Goal: Task Accomplishment & Management: Use online tool/utility

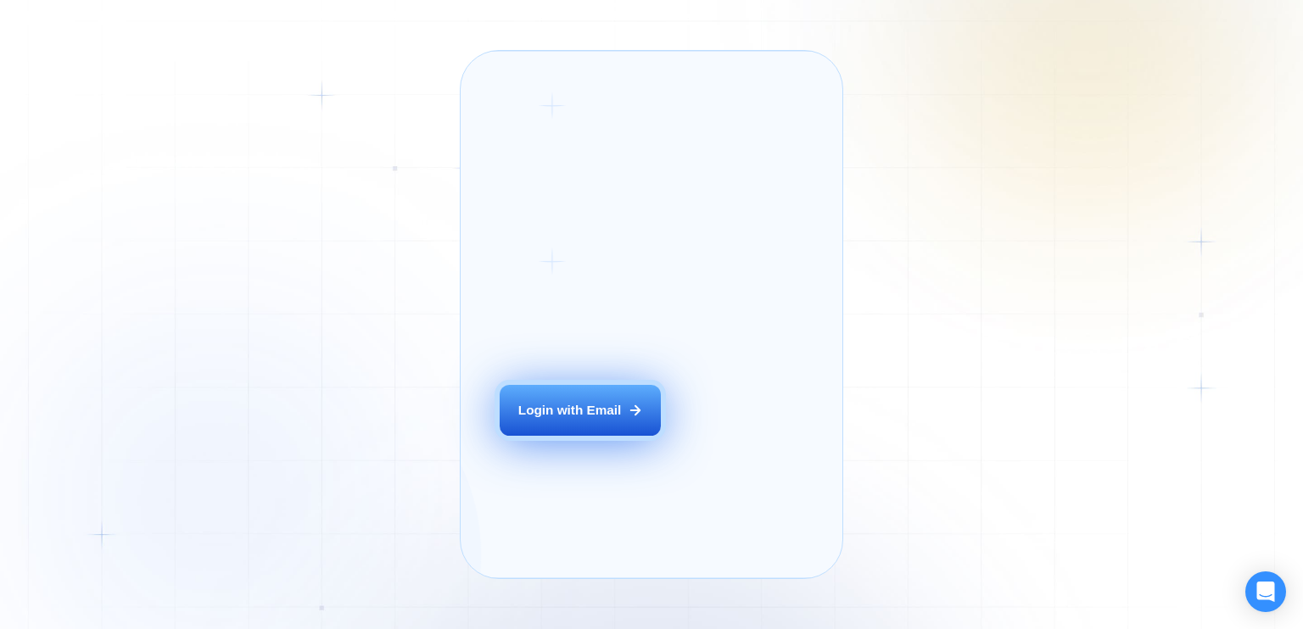
click at [628, 437] on div "Login ‍ Welcome to GigRadar. AI Business Manager for Agencies Login with Email …" at bounding box center [651, 314] width 382 height 529
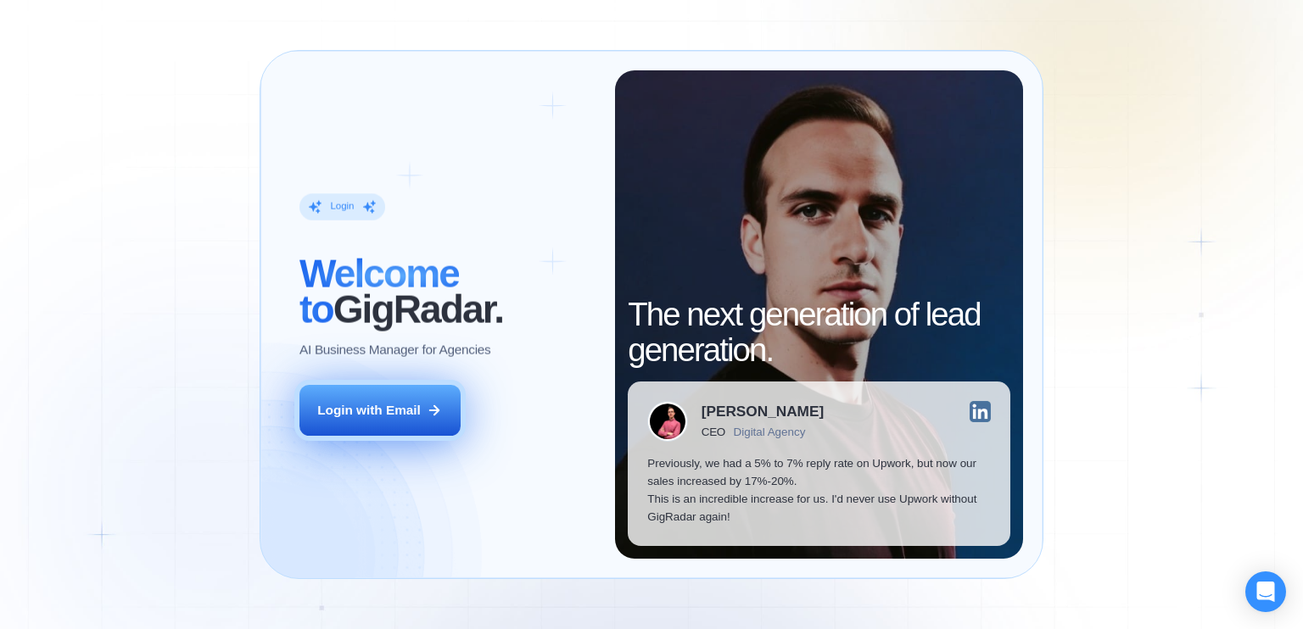
drag, startPoint x: 394, startPoint y: 413, endPoint x: 634, endPoint y: 396, distance: 241.4
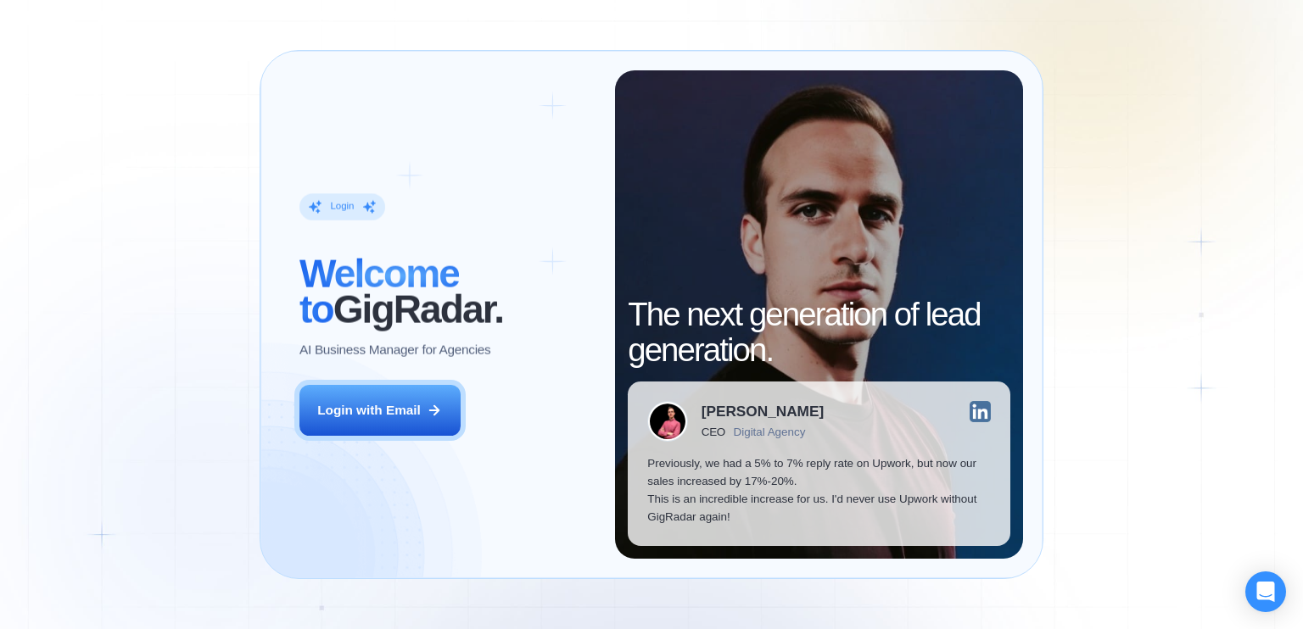
click at [394, 413] on div "Login with Email" at bounding box center [368, 410] width 103 height 18
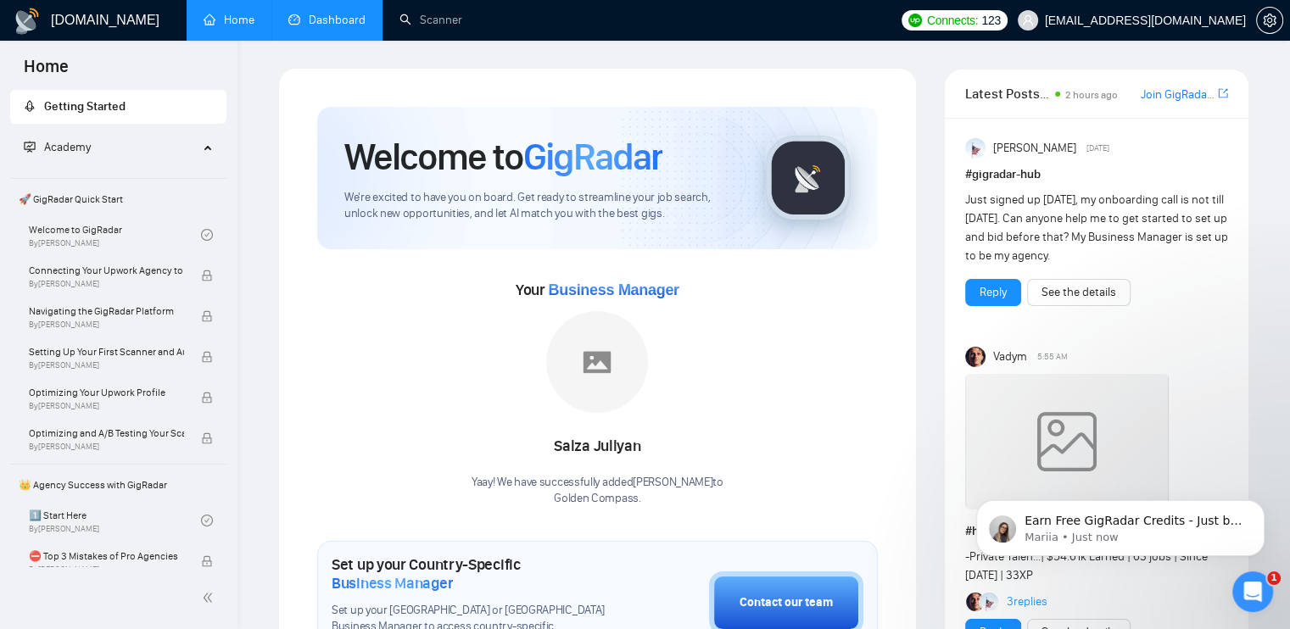
click at [336, 13] on link "Dashboard" at bounding box center [326, 20] width 77 height 14
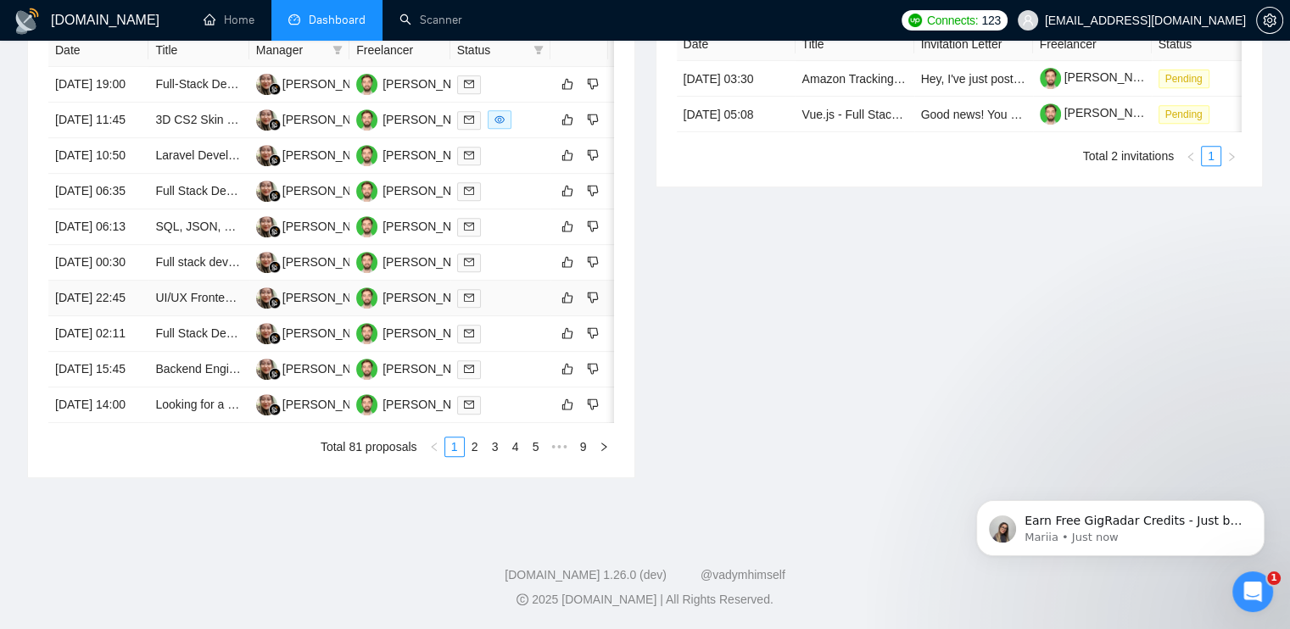
scroll to position [893, 0]
click at [468, 444] on link "2" at bounding box center [475, 447] width 19 height 19
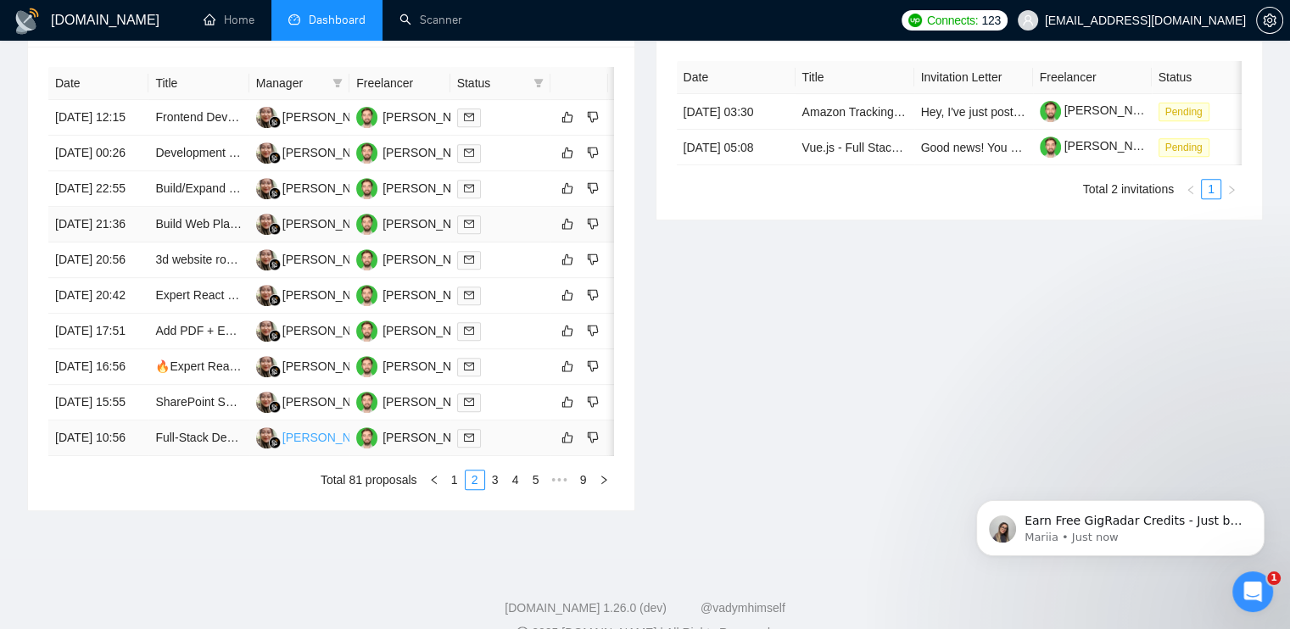
scroll to position [554, 0]
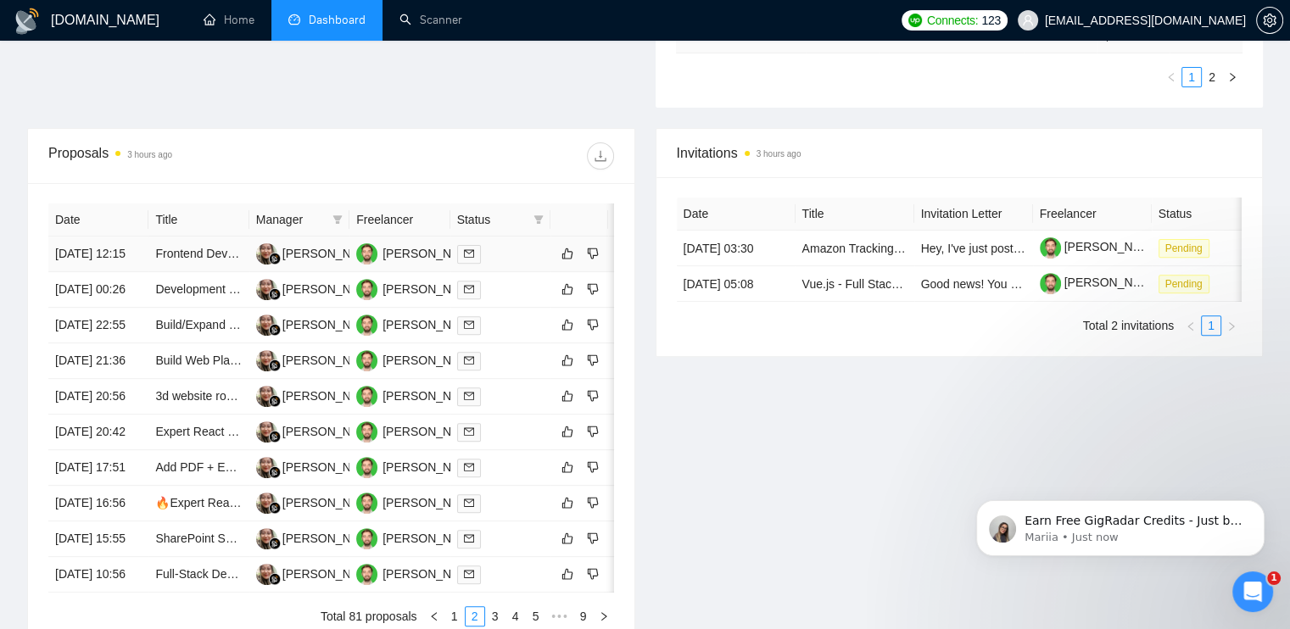
click at [512, 264] on div at bounding box center [500, 254] width 87 height 20
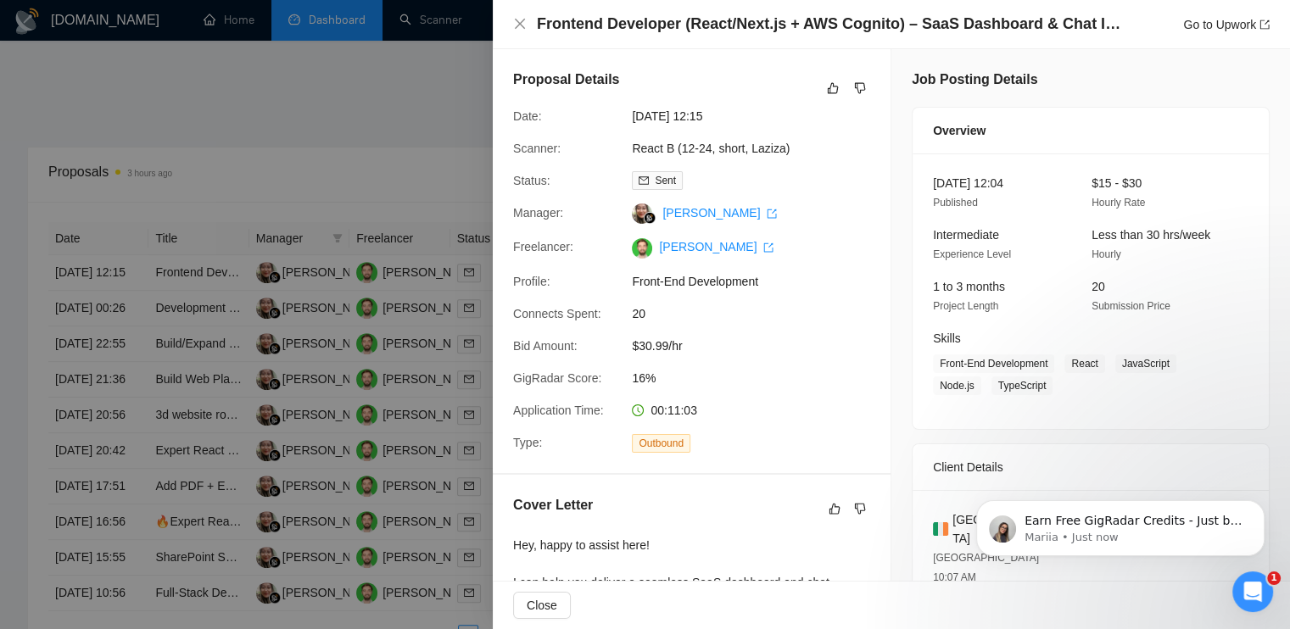
click at [293, 98] on div at bounding box center [645, 314] width 1290 height 629
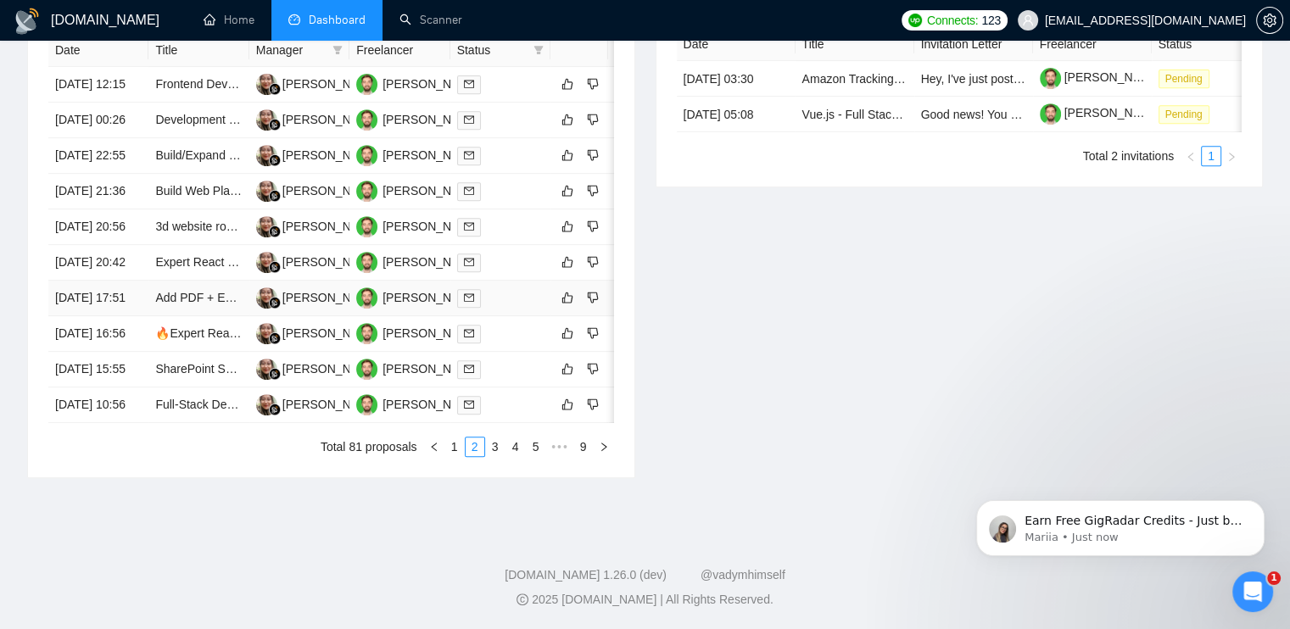
scroll to position [893, 0]
click at [449, 451] on link "1" at bounding box center [454, 447] width 19 height 19
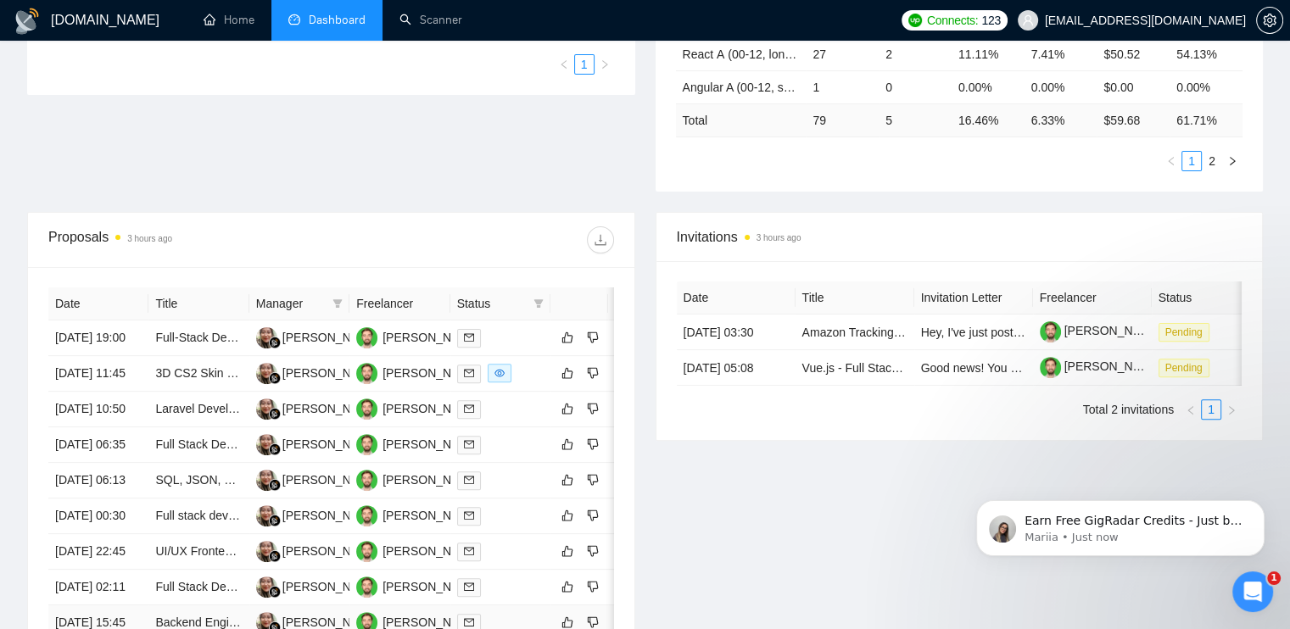
scroll to position [469, 0]
click at [509, 349] on div at bounding box center [500, 339] width 87 height 20
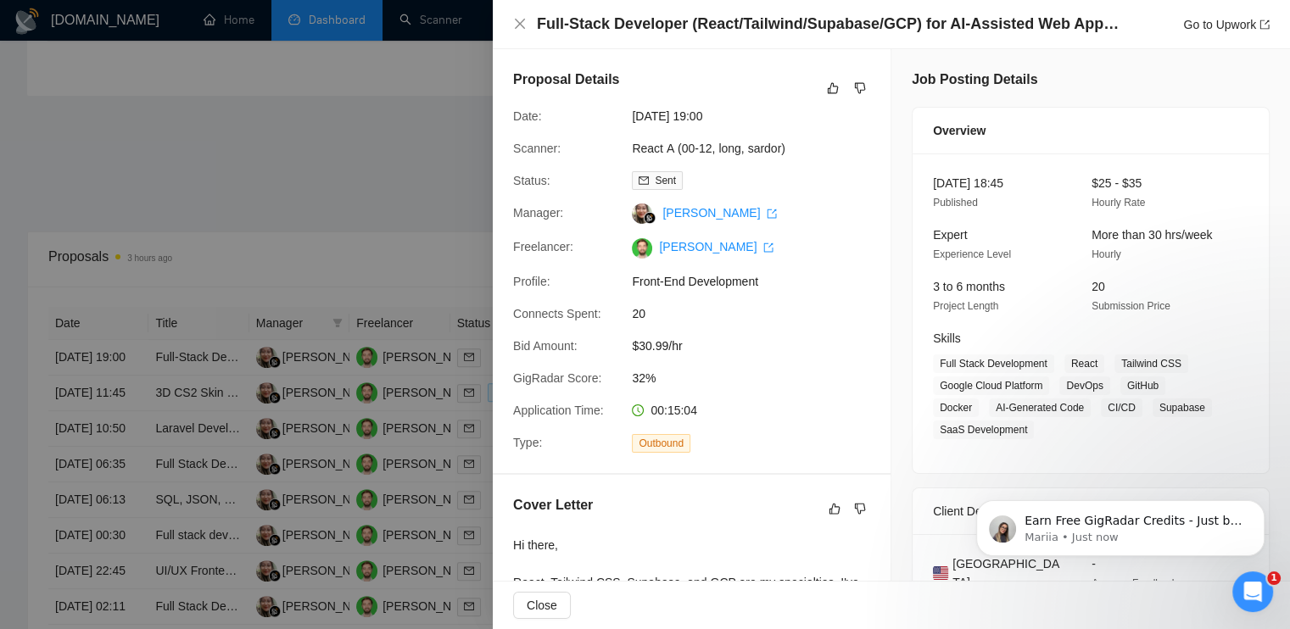
click at [312, 150] on div at bounding box center [645, 314] width 1290 height 629
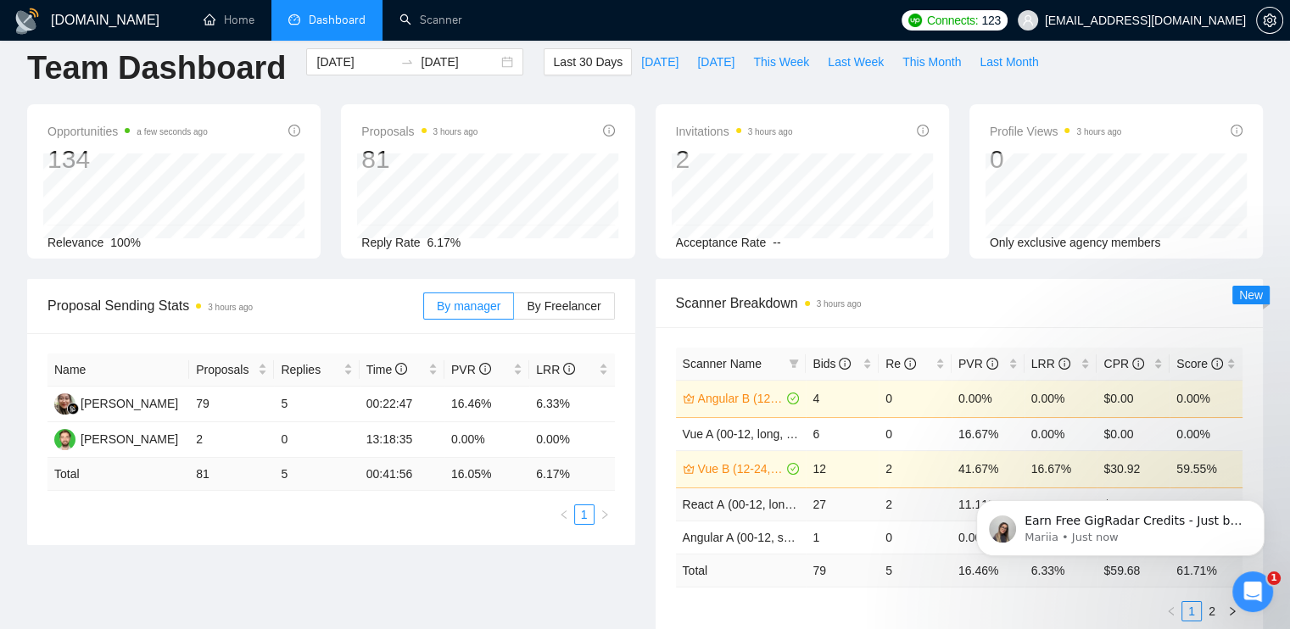
scroll to position [0, 0]
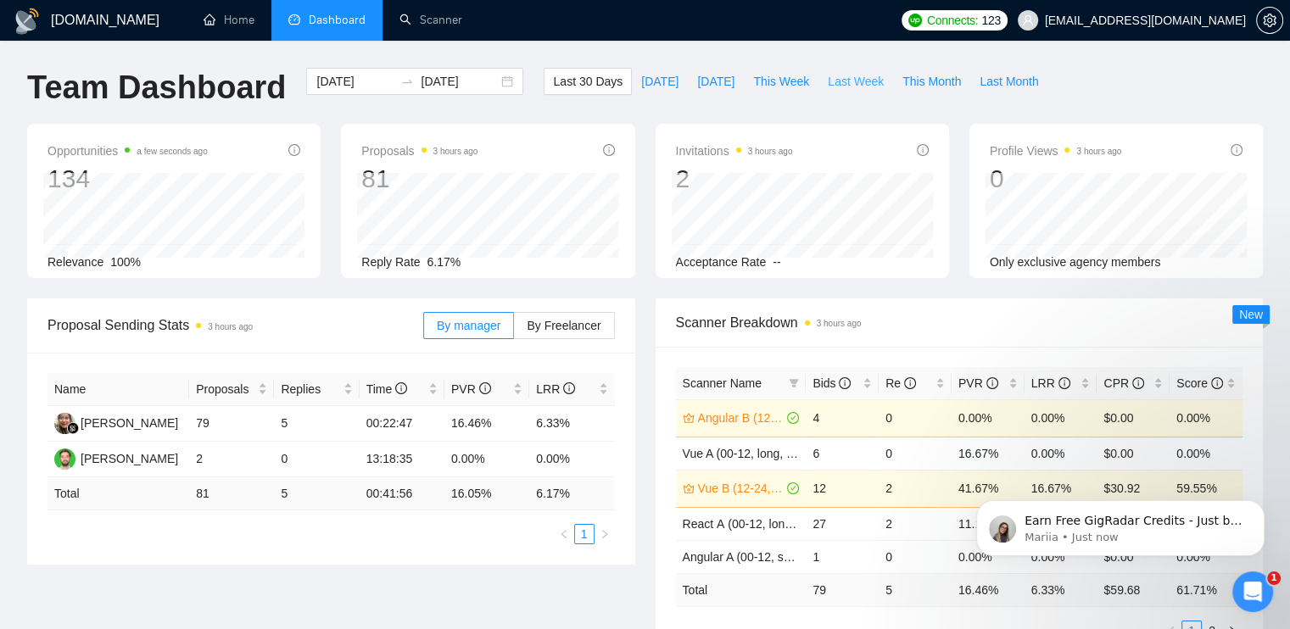
click at [828, 81] on span "Last Week" at bounding box center [856, 81] width 56 height 19
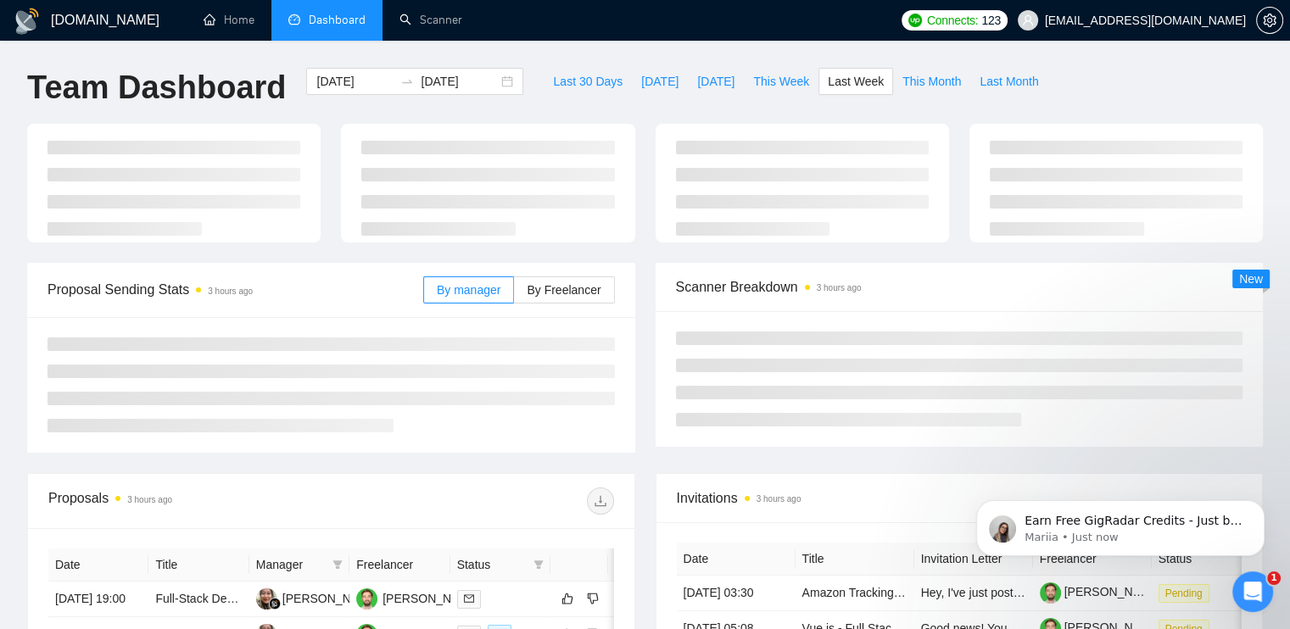
type input "[DATE]"
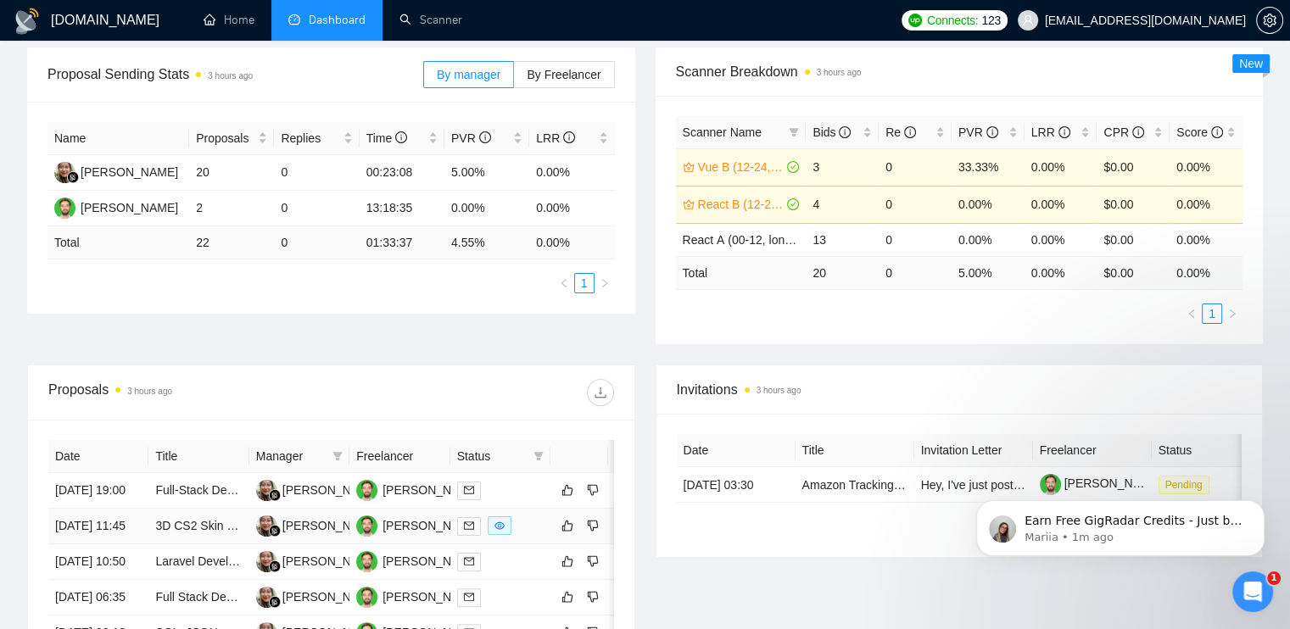
scroll to position [254, 0]
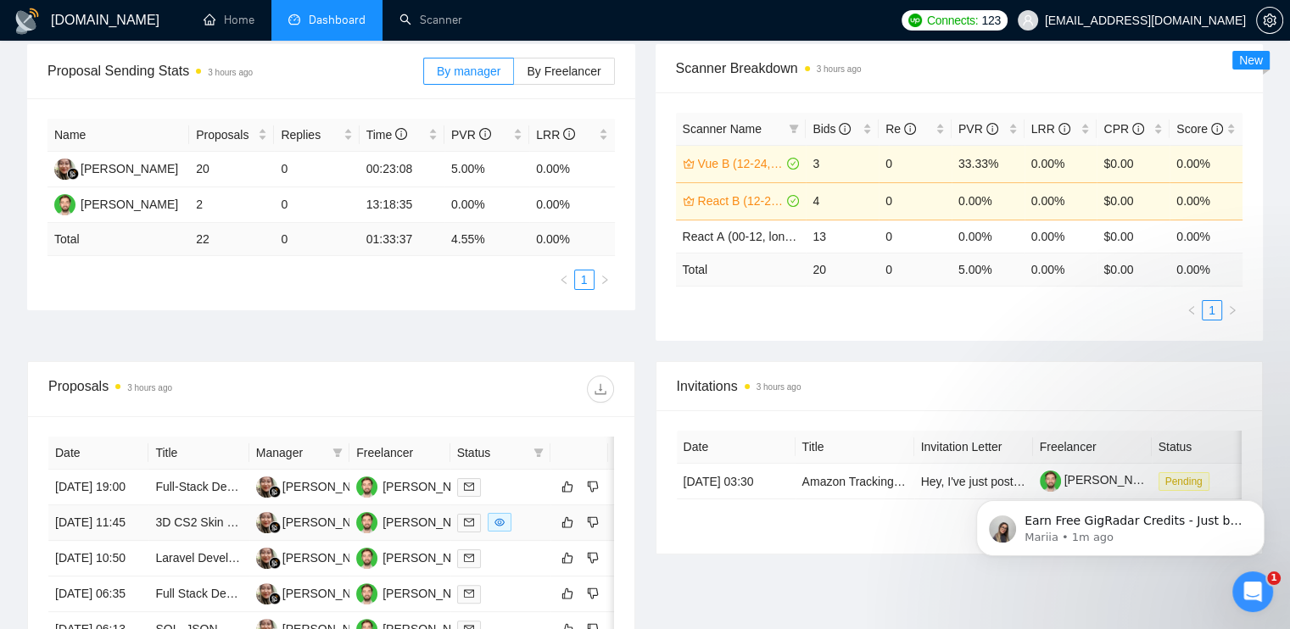
click at [533, 533] on div at bounding box center [500, 523] width 87 height 20
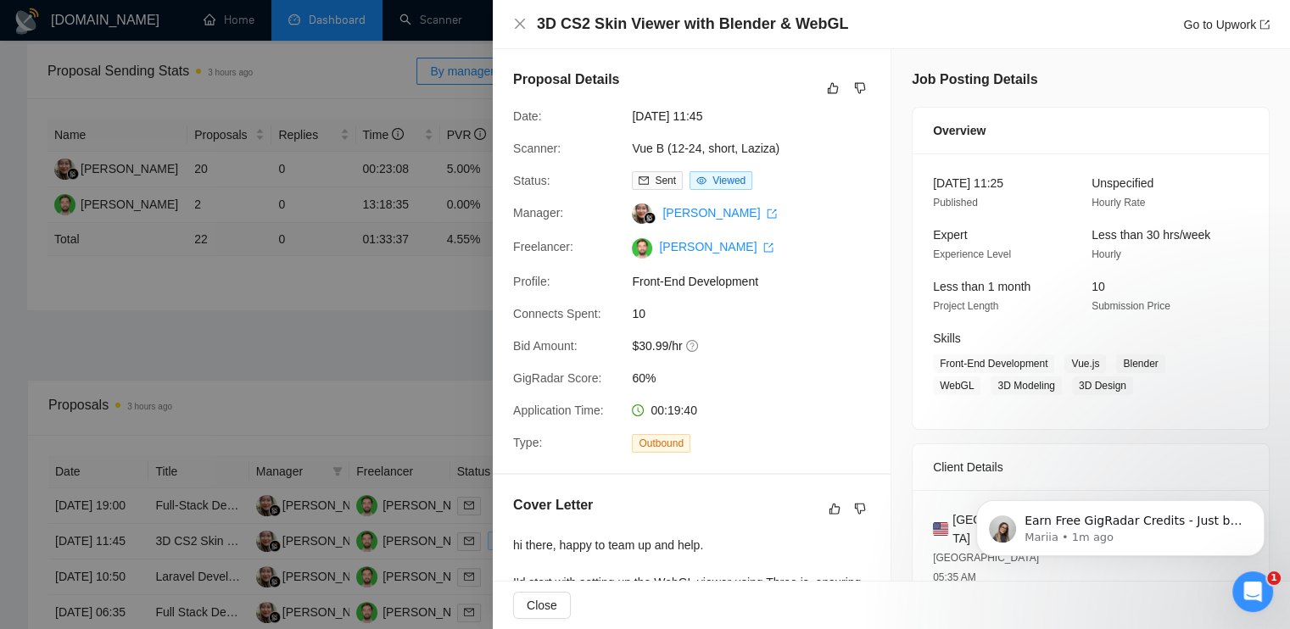
click at [399, 334] on div at bounding box center [645, 314] width 1290 height 629
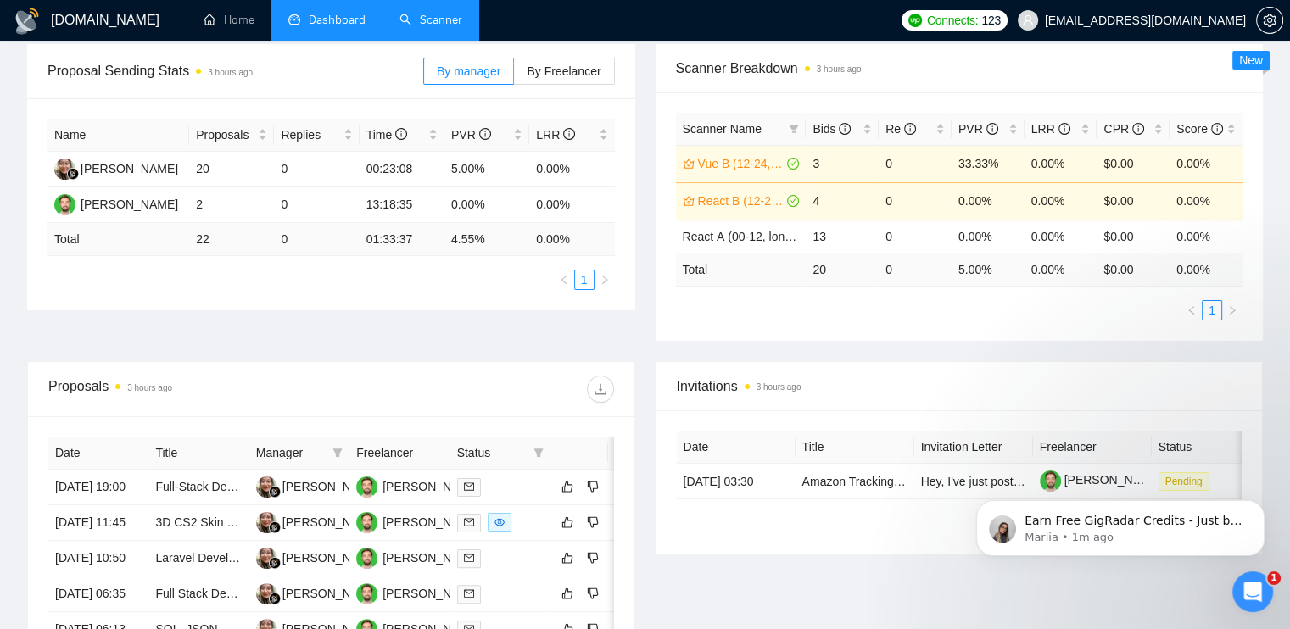
click at [435, 16] on link "Scanner" at bounding box center [430, 20] width 63 height 14
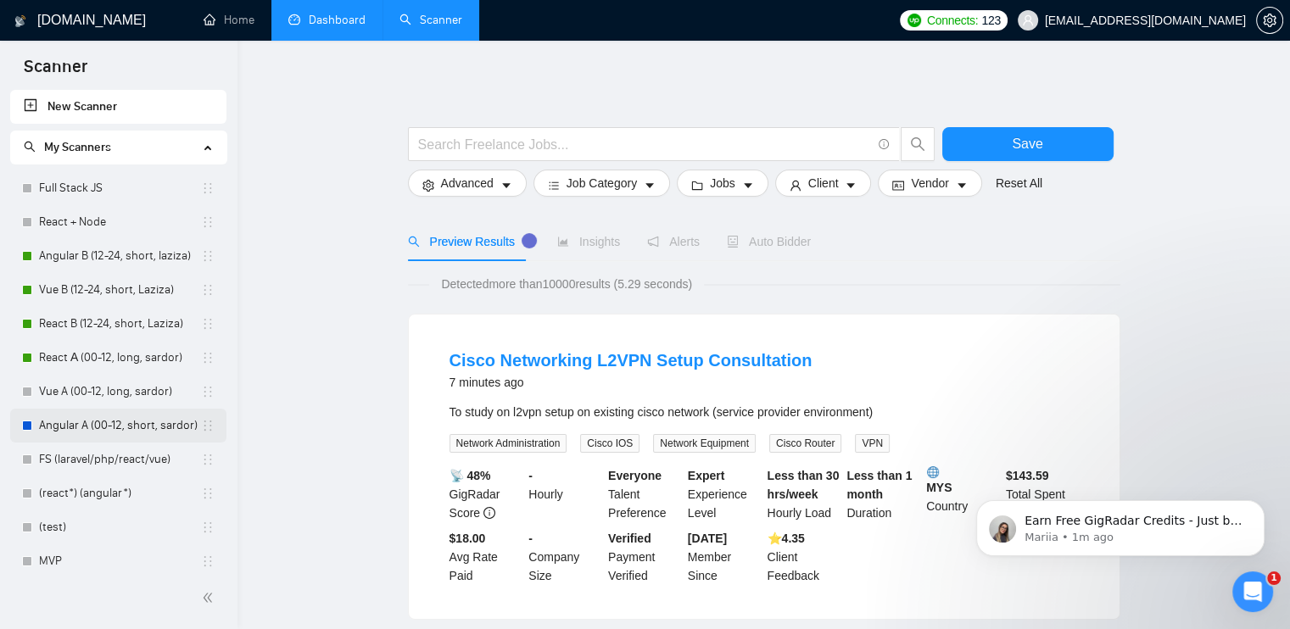
click at [92, 428] on link "Angular A (00-12, short, sardor)" at bounding box center [120, 426] width 162 height 34
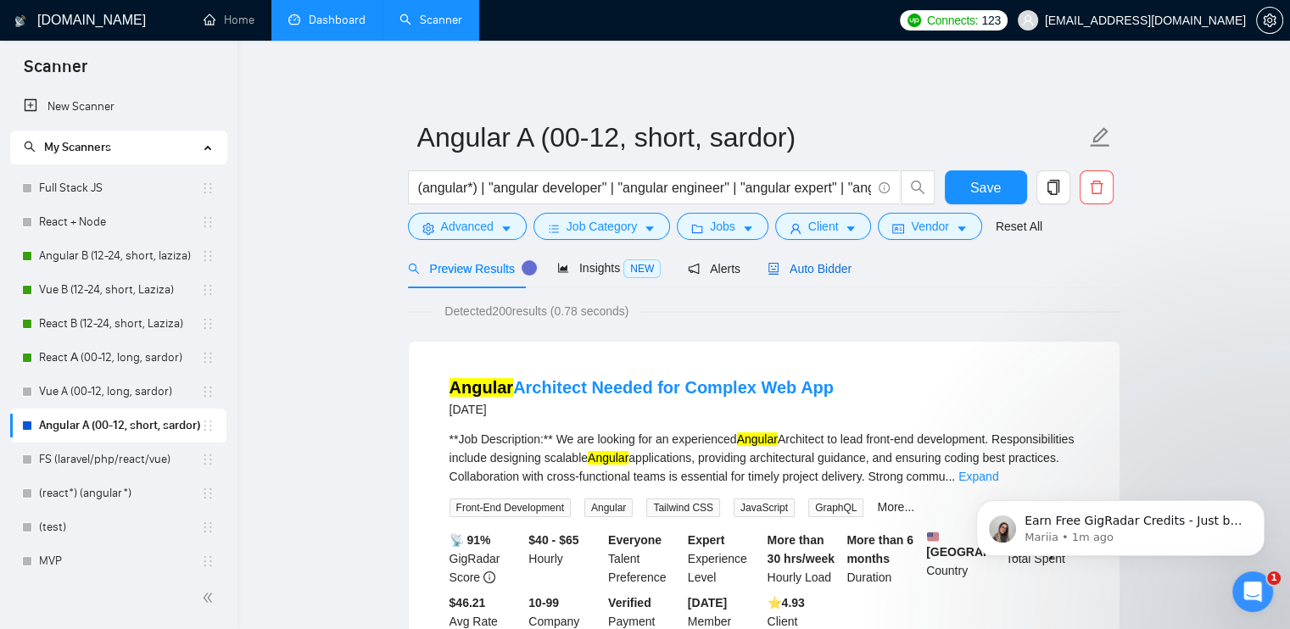
click at [787, 277] on div "Auto Bidder" at bounding box center [809, 269] width 84 height 19
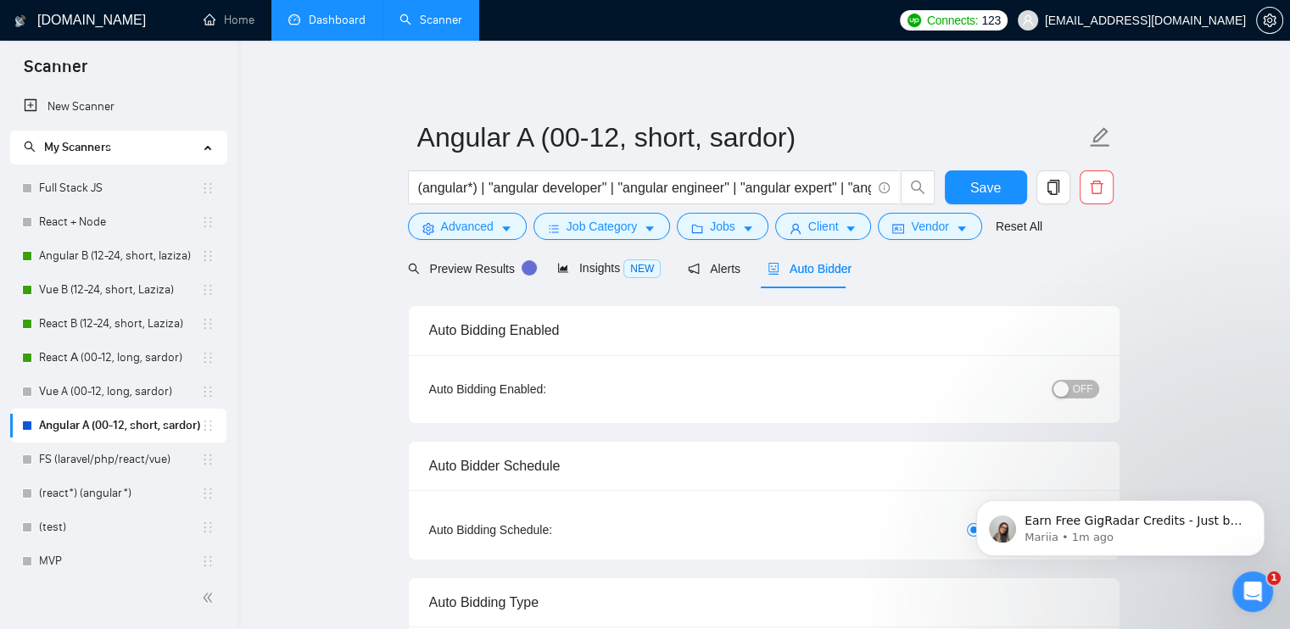
radio input "false"
radio input "true"
checkbox input "true"
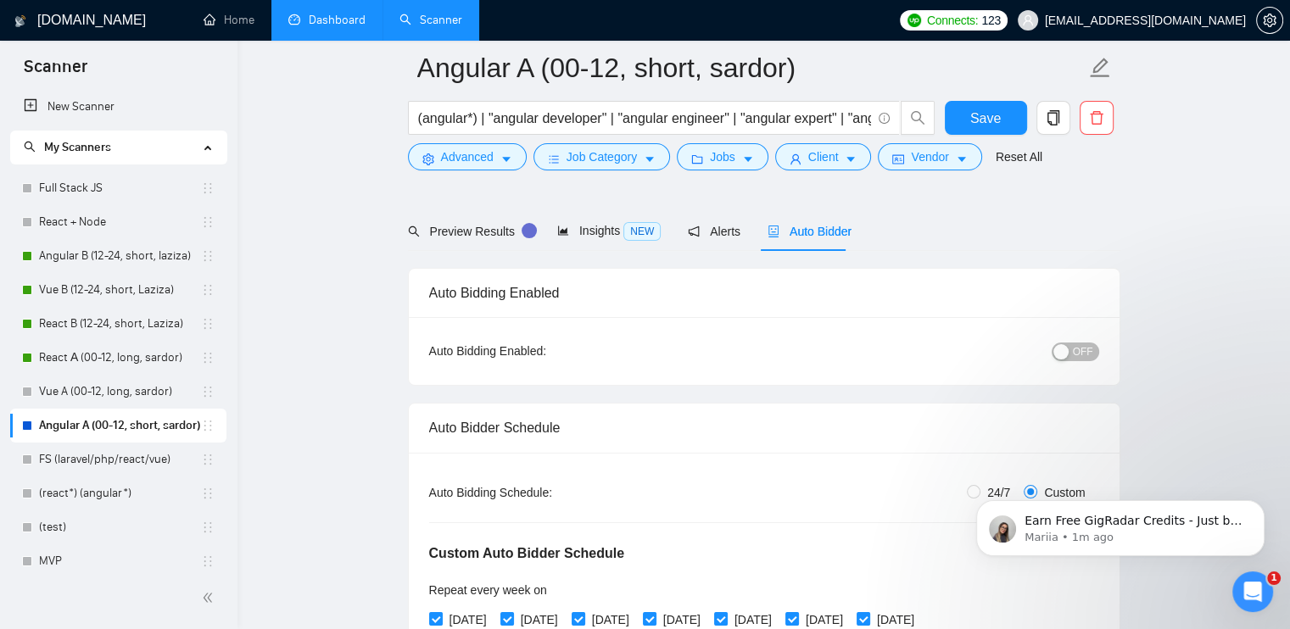
scroll to position [254, 0]
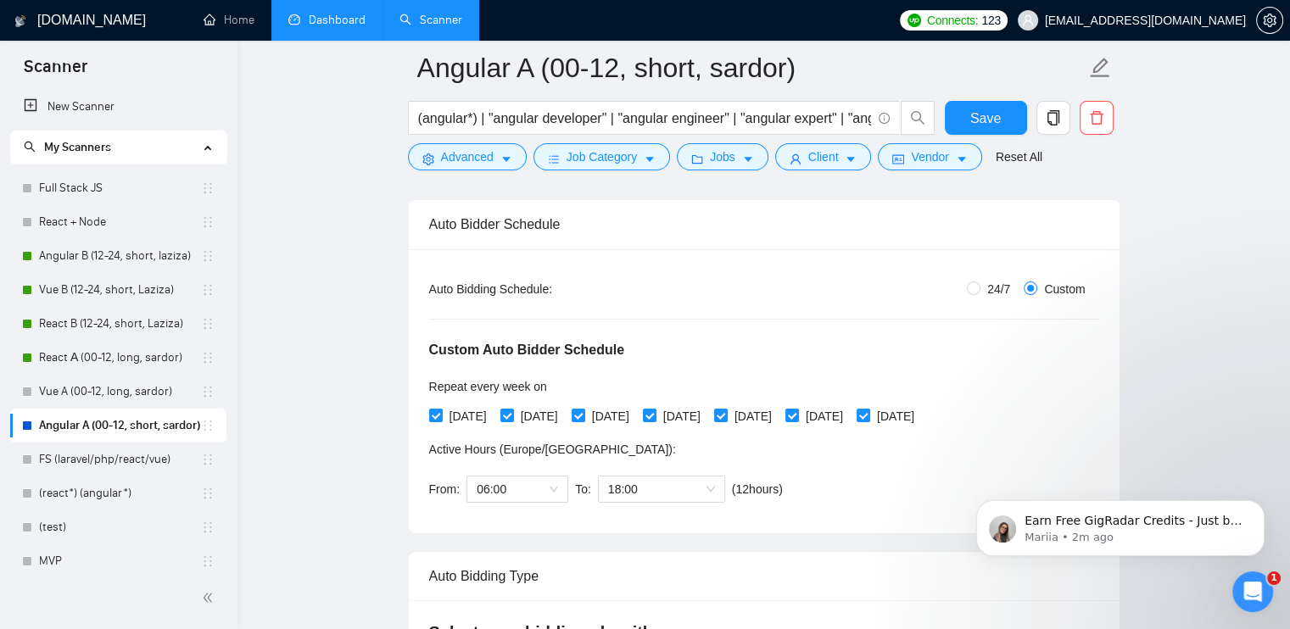
click at [329, 23] on link "Dashboard" at bounding box center [326, 20] width 77 height 14
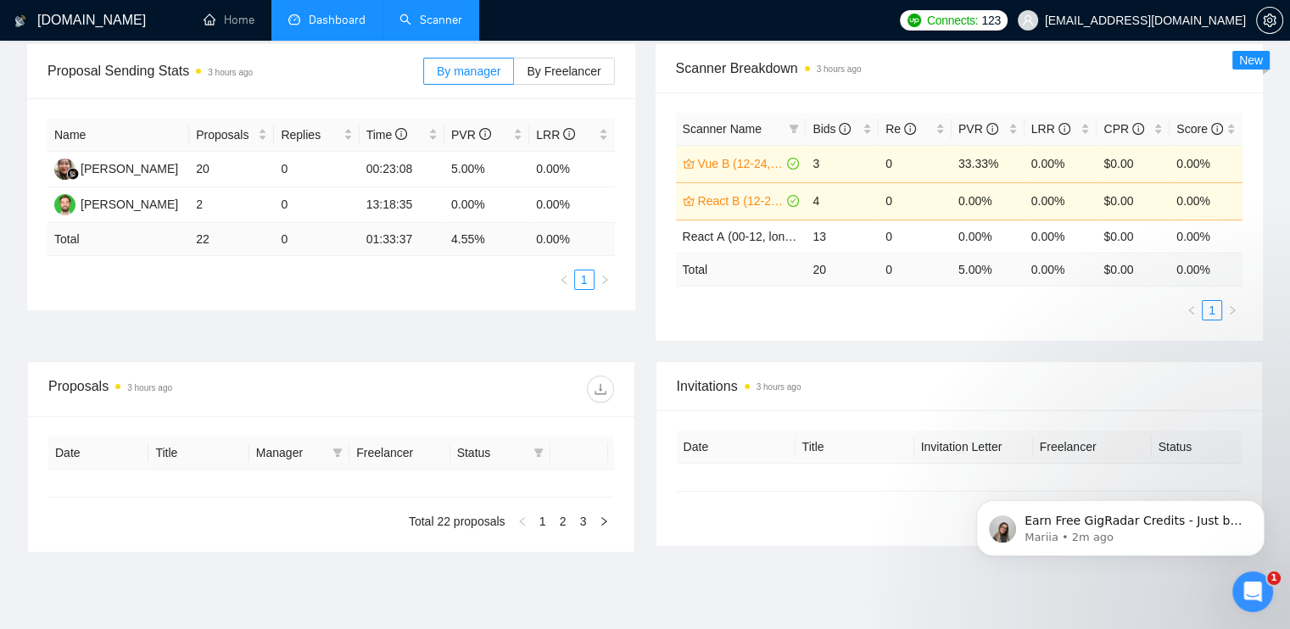
type input "[DATE]"
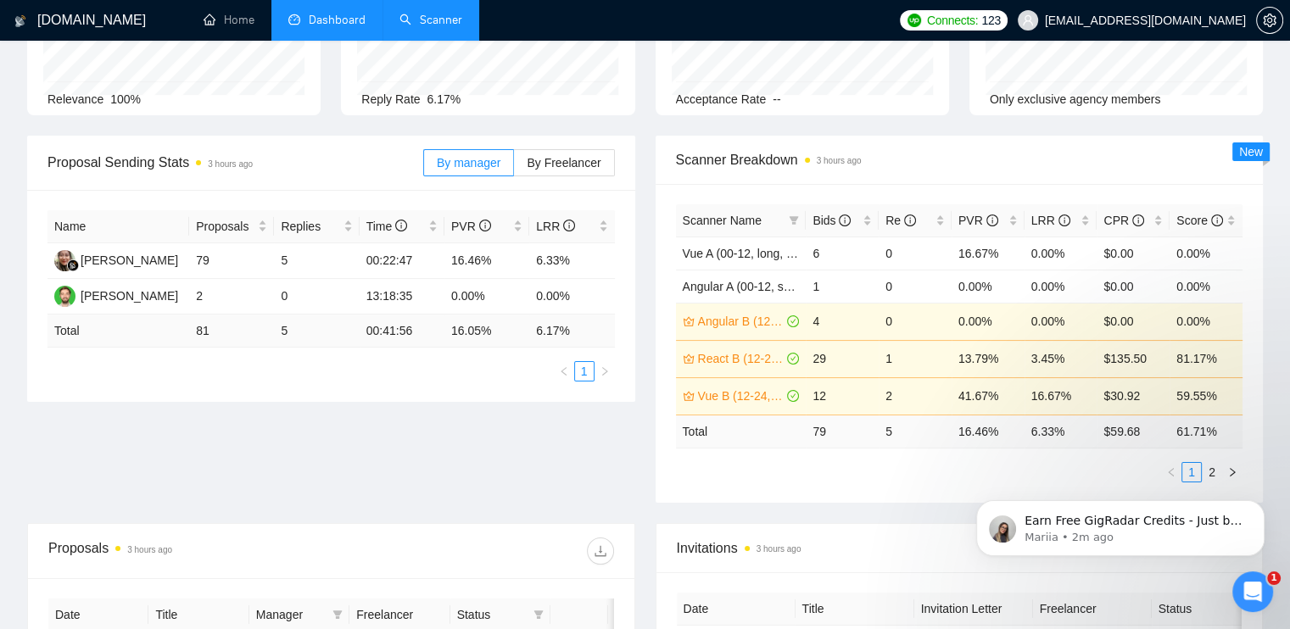
scroll to position [170, 0]
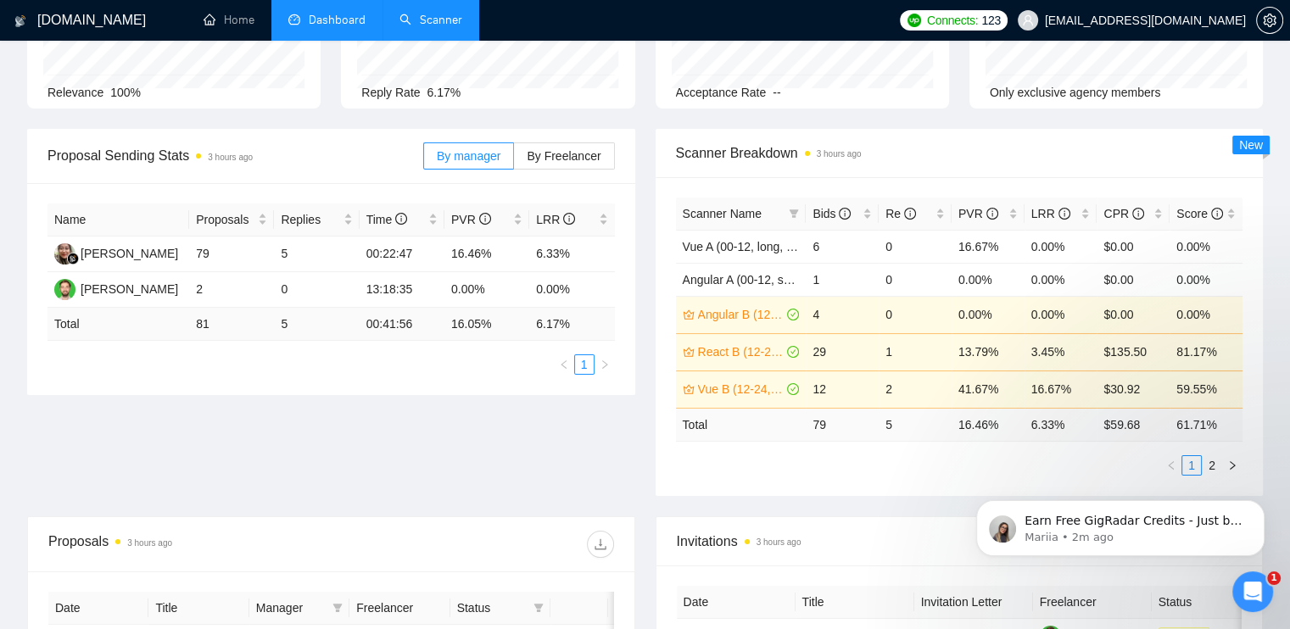
click html "Earn Free GigRadar Credits - Just by Sharing Your Story! 💬 Want more credits fo…"
click at [1230, 463] on icon "right" at bounding box center [1232, 465] width 10 height 10
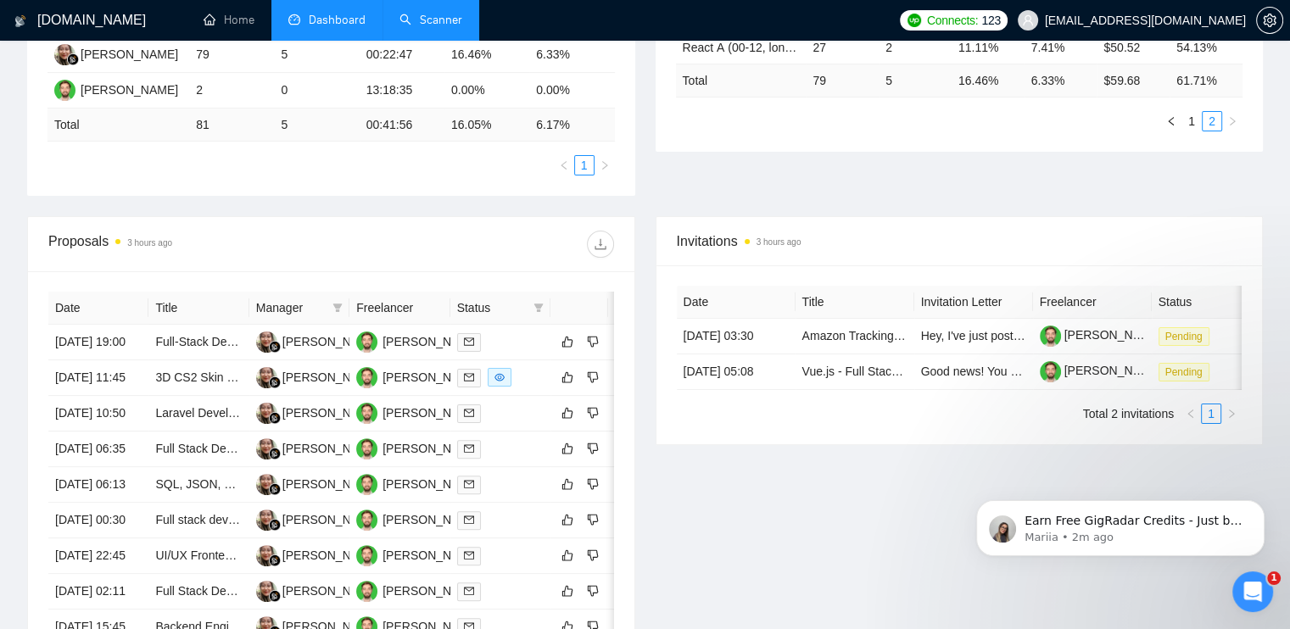
scroll to position [424, 0]
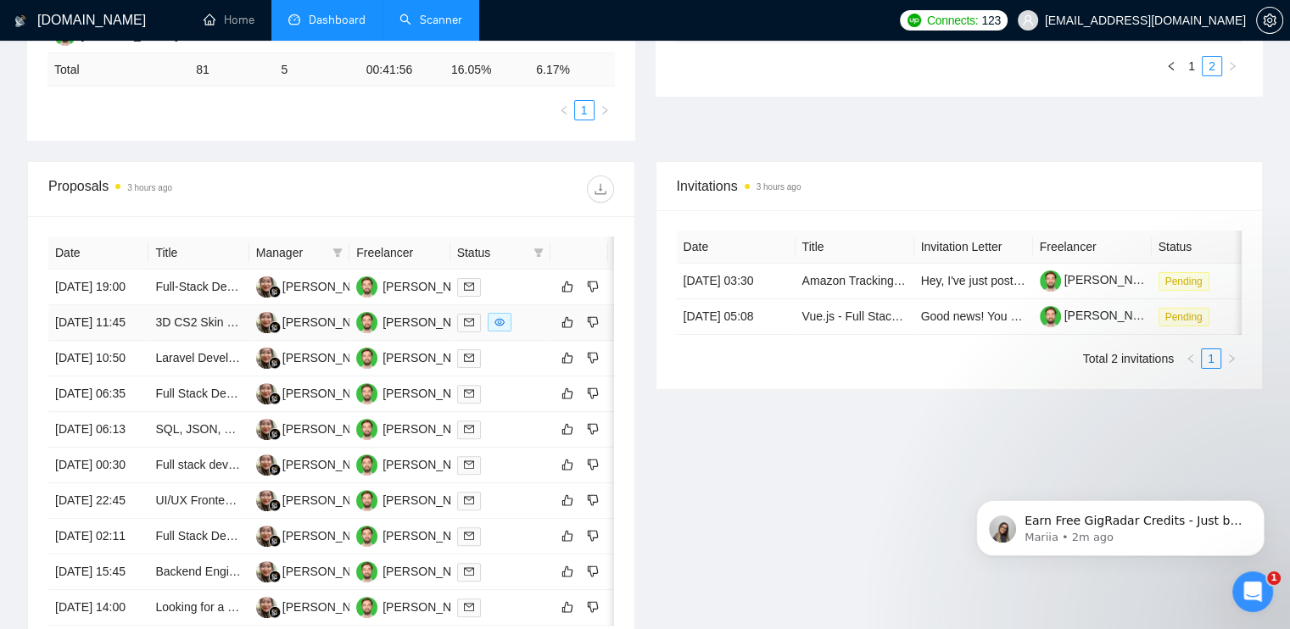
click at [536, 332] on div at bounding box center [500, 323] width 87 height 20
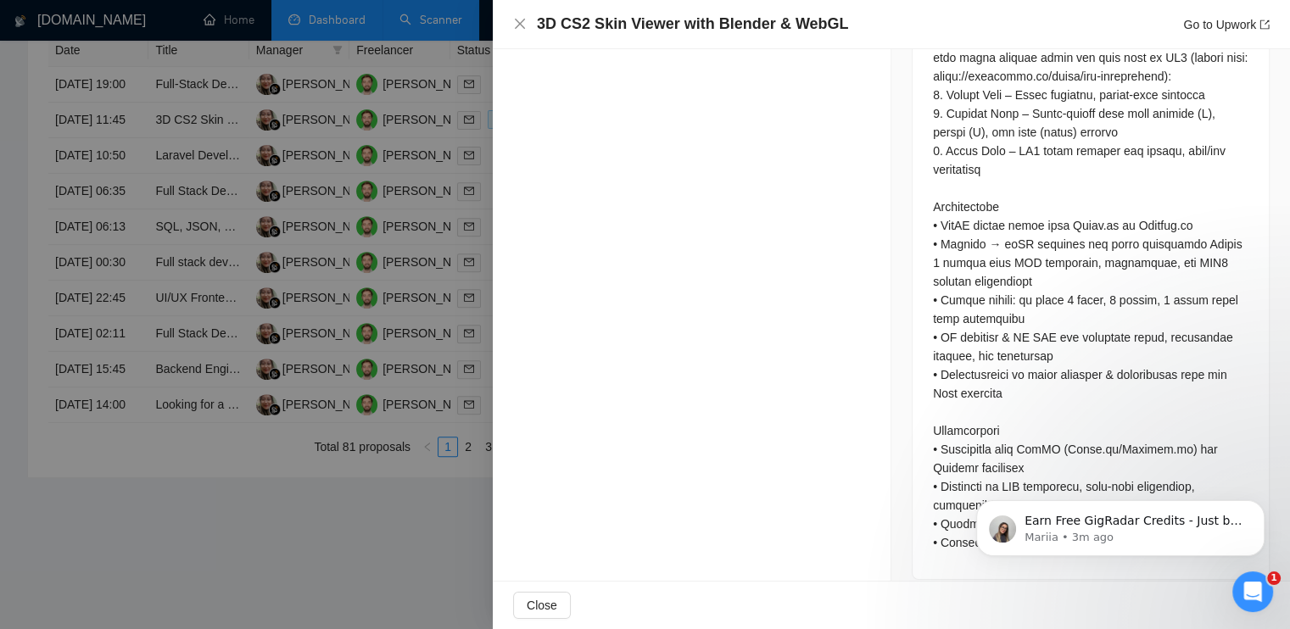
scroll to position [678, 0]
click at [377, 257] on div at bounding box center [645, 314] width 1290 height 629
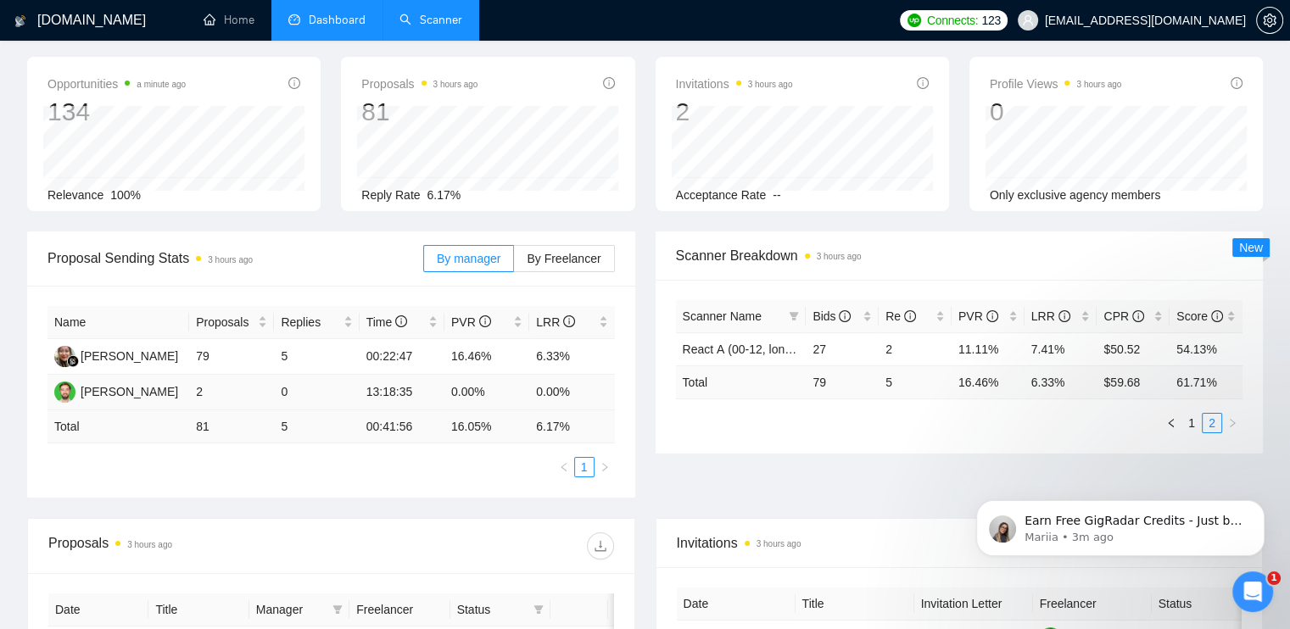
scroll to position [0, 0]
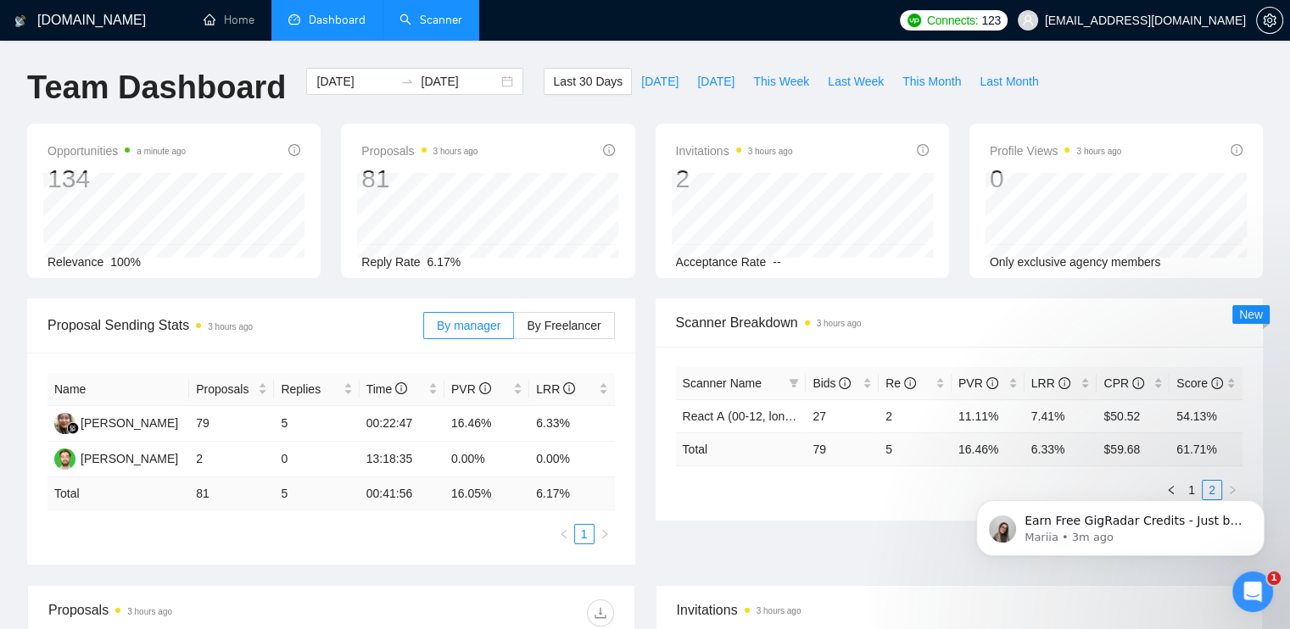
click at [448, 19] on link "Scanner" at bounding box center [430, 20] width 63 height 14
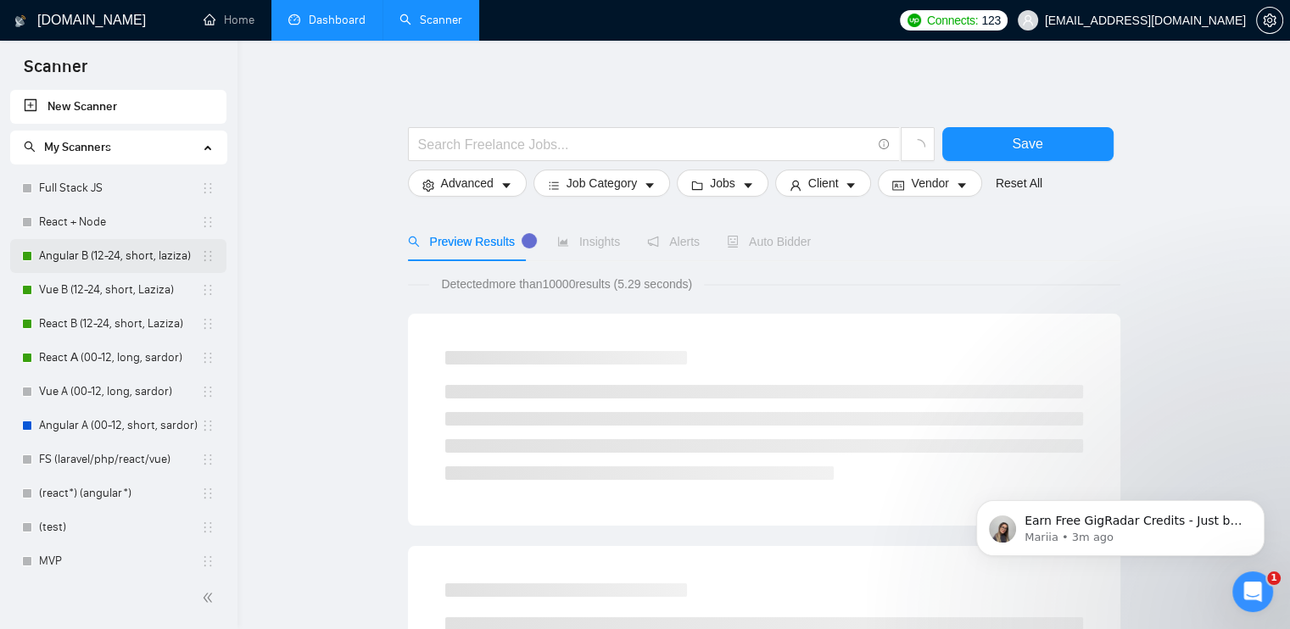
click at [57, 251] on link "Angular B (12-24, short, laziza)" at bounding box center [120, 256] width 162 height 34
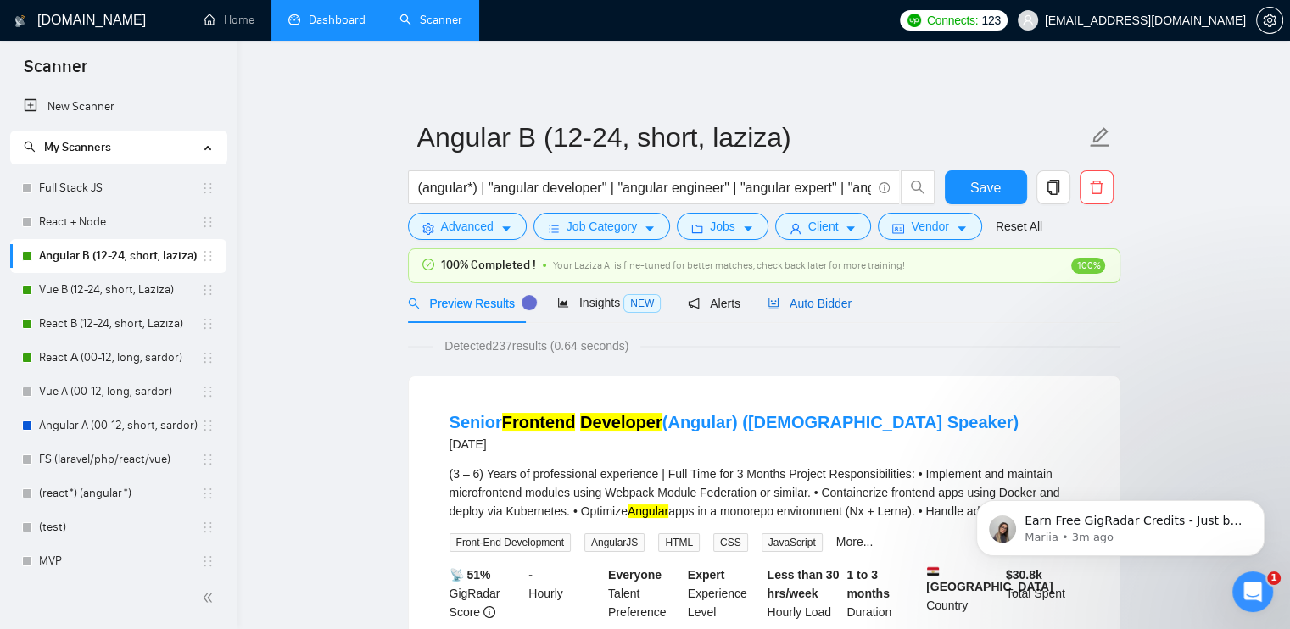
click at [799, 303] on span "Auto Bidder" at bounding box center [809, 304] width 84 height 14
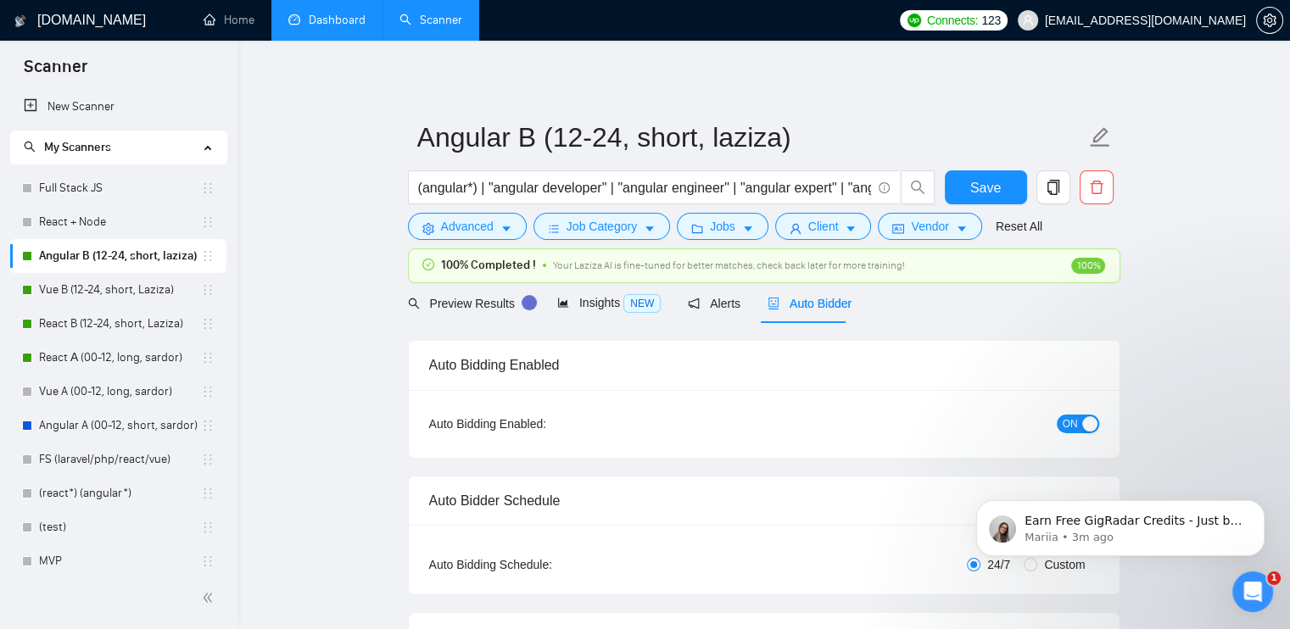
checkbox input "true"
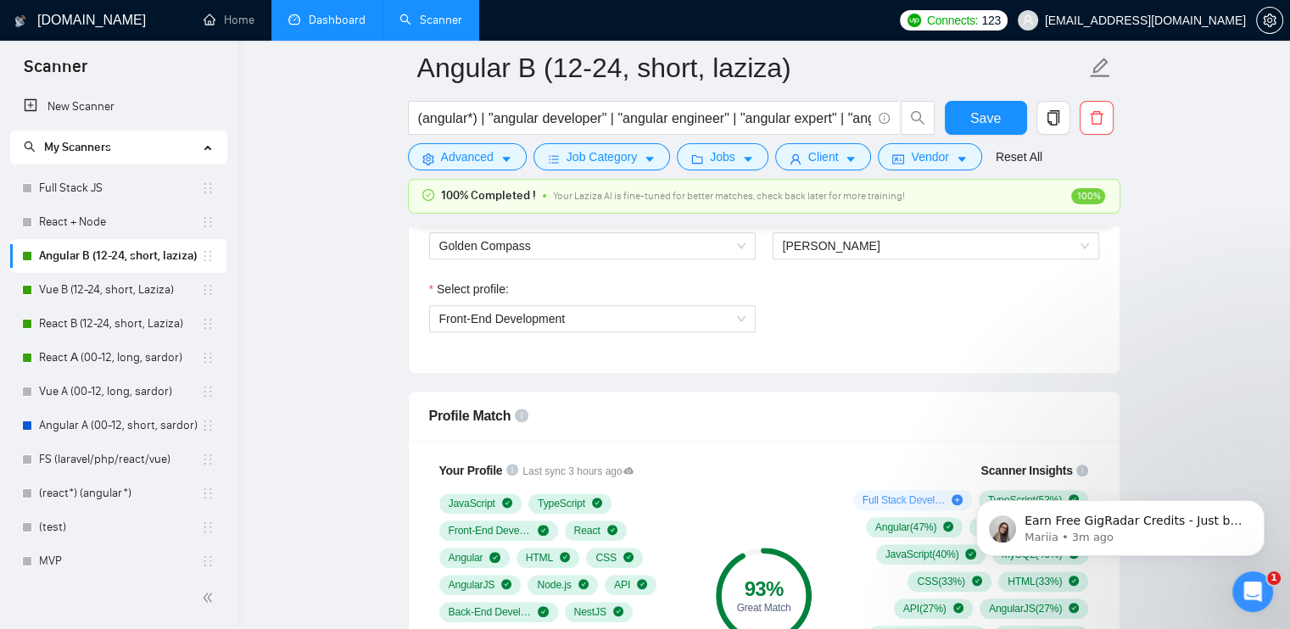
scroll to position [933, 0]
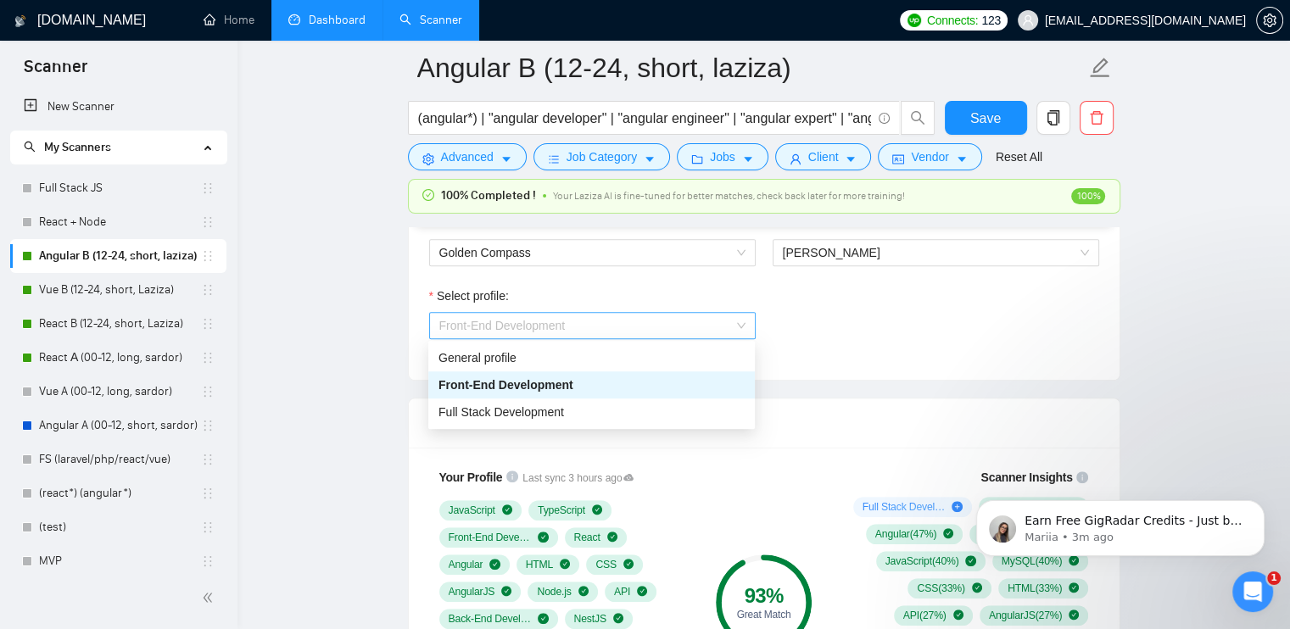
click at [527, 330] on span "Front-End Development" at bounding box center [502, 326] width 126 height 14
click at [505, 364] on div "General profile" at bounding box center [591, 358] width 306 height 19
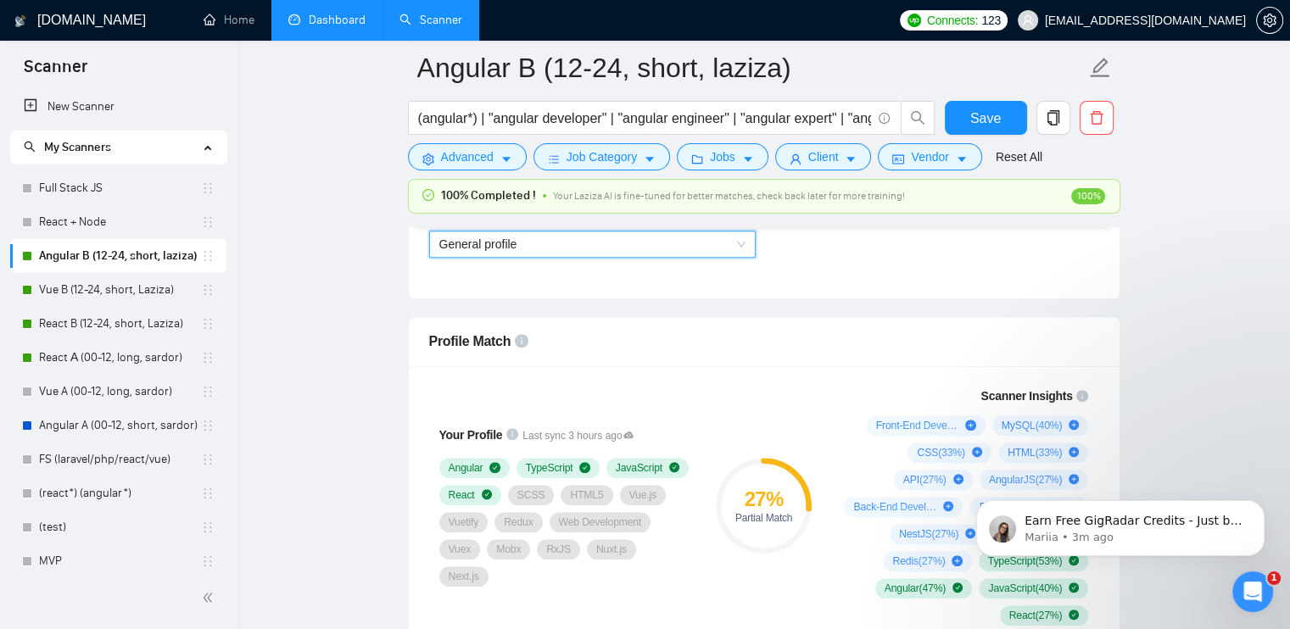
scroll to position [1018, 0]
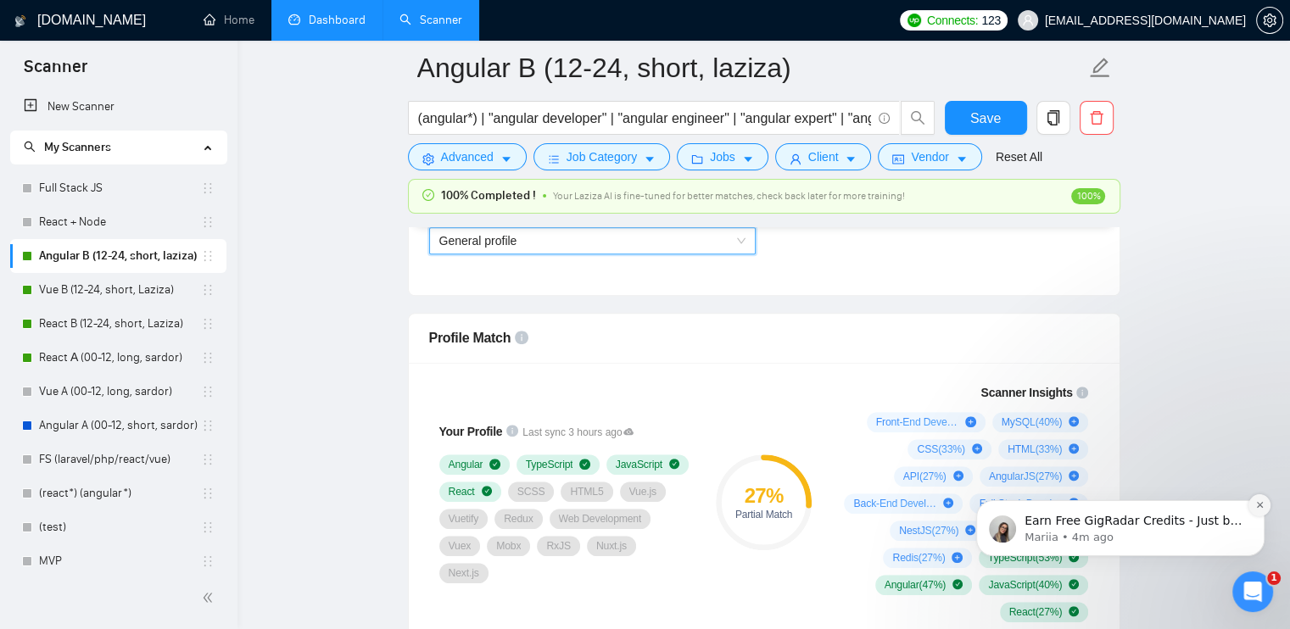
click at [1261, 506] on icon "Dismiss notification" at bounding box center [1259, 505] width 6 height 6
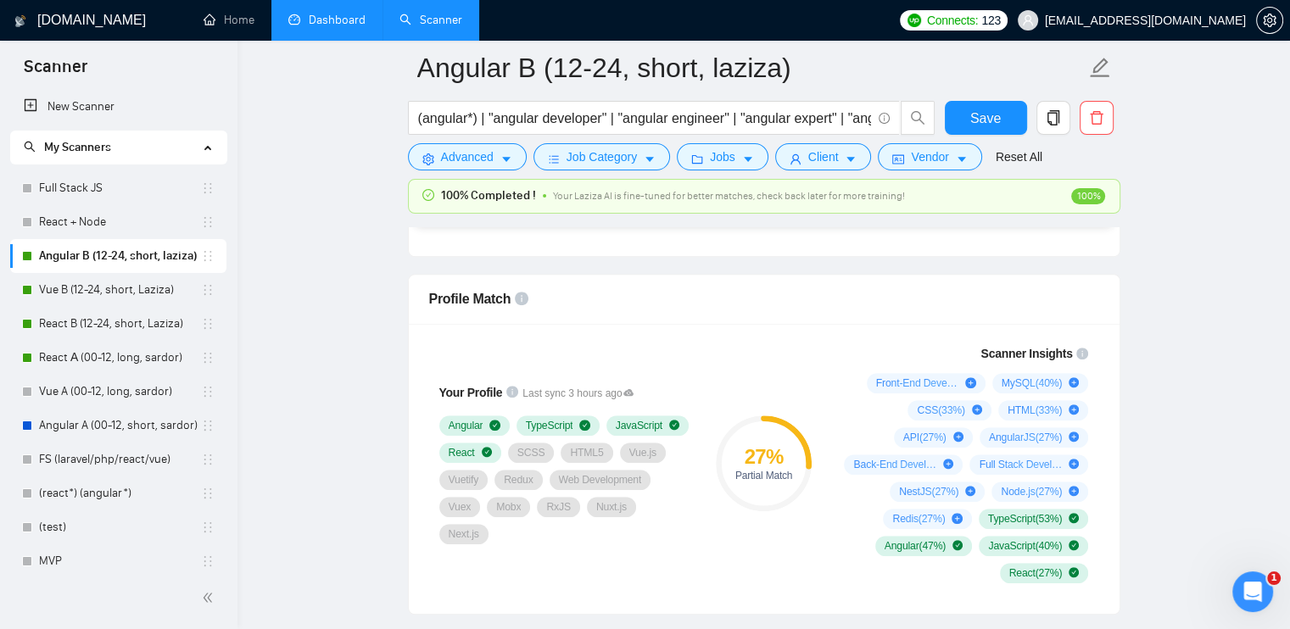
scroll to position [1075, 0]
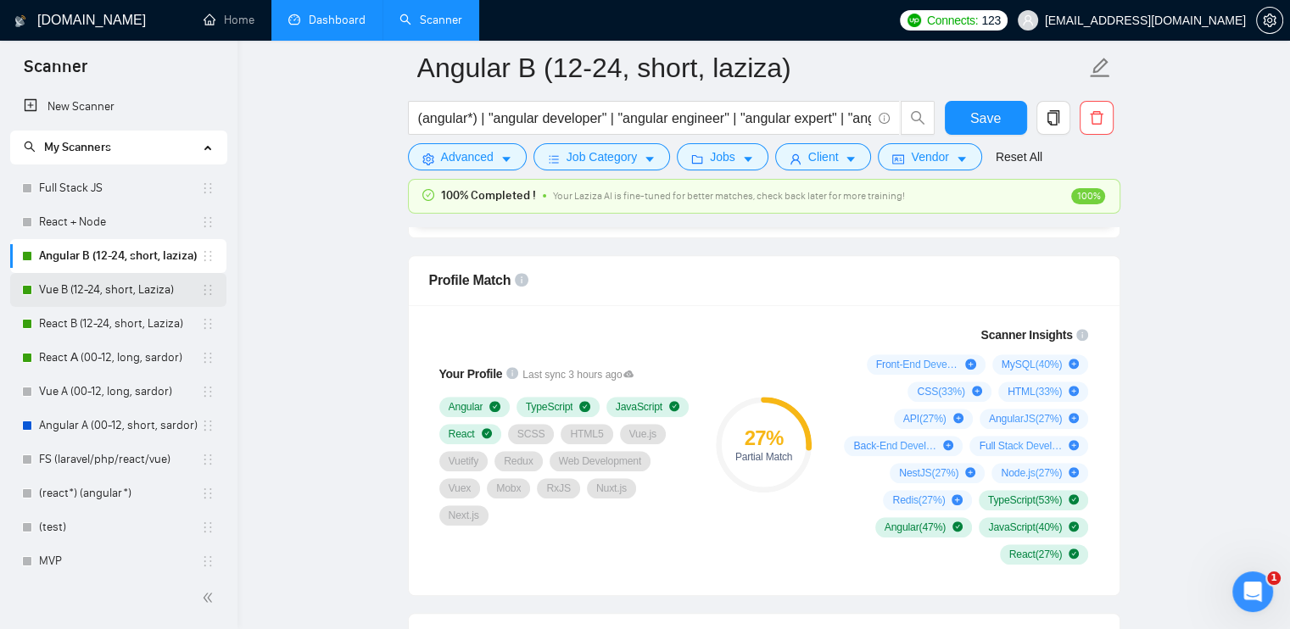
click at [73, 293] on link "Vue B (12-24, short, Laziza)" at bounding box center [120, 290] width 162 height 34
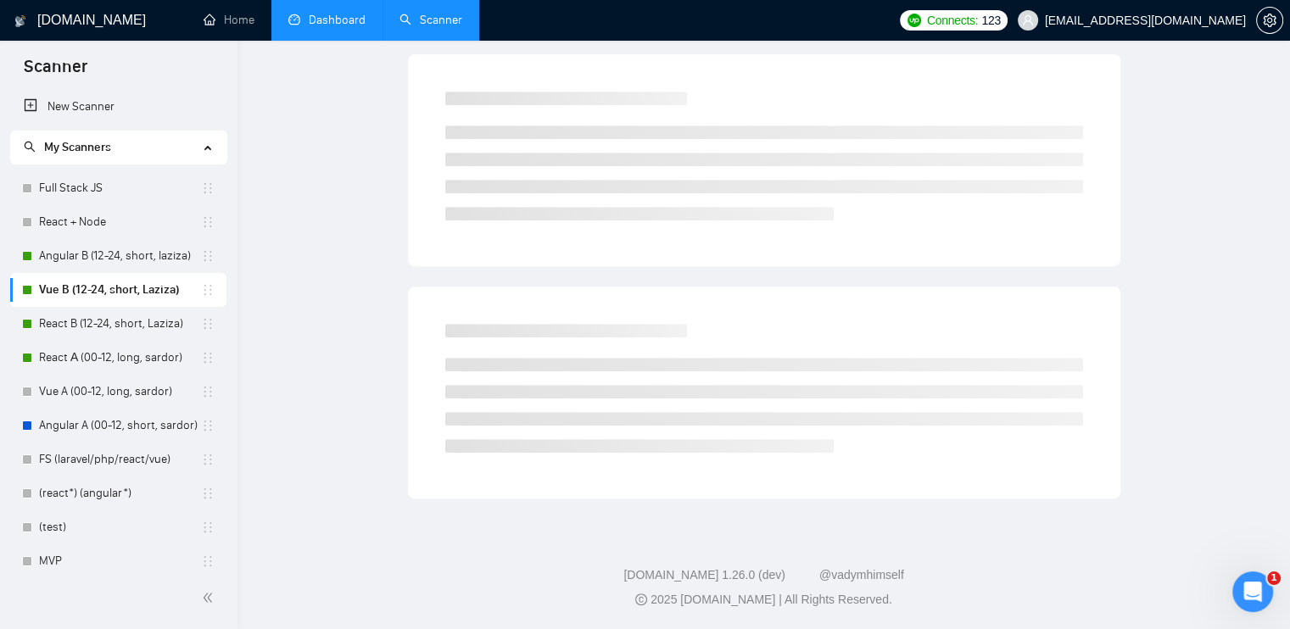
scroll to position [24, 0]
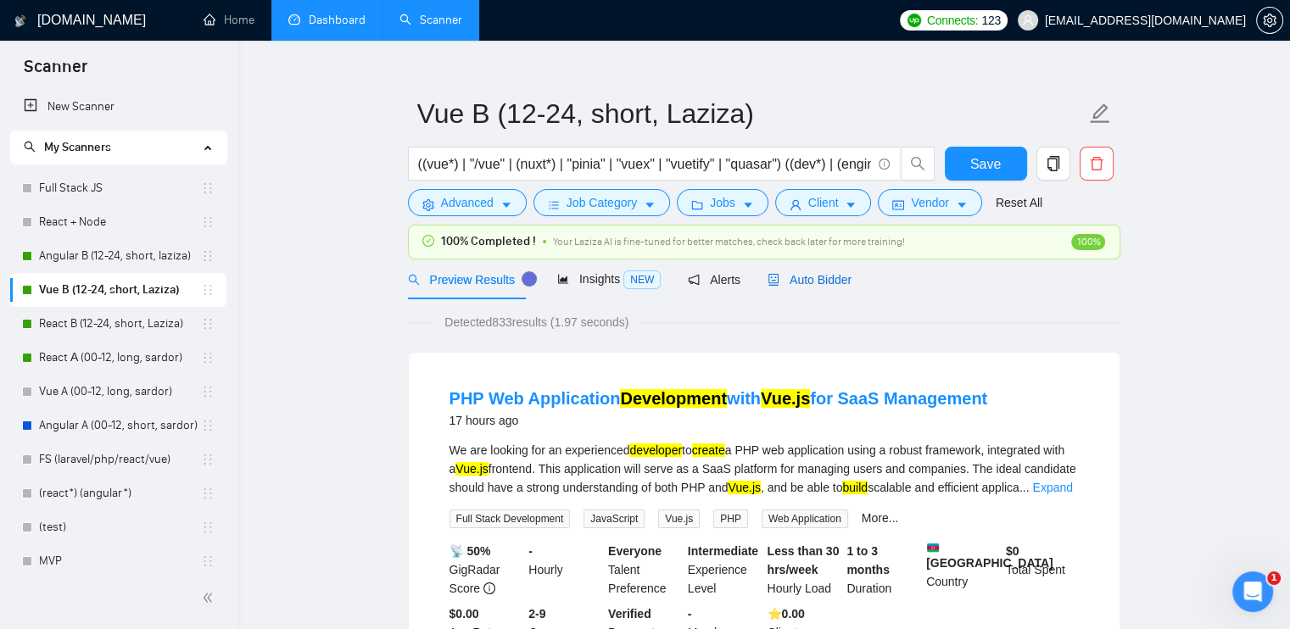
click at [801, 277] on span "Auto Bidder" at bounding box center [809, 280] width 84 height 14
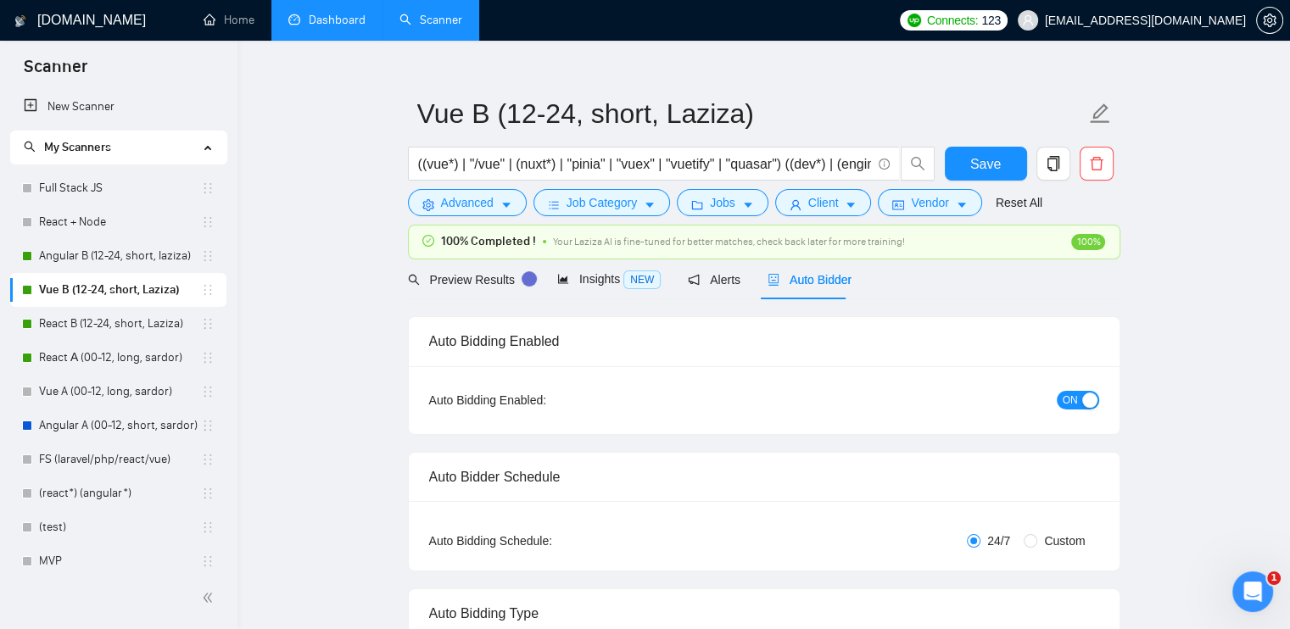
checkbox input "true"
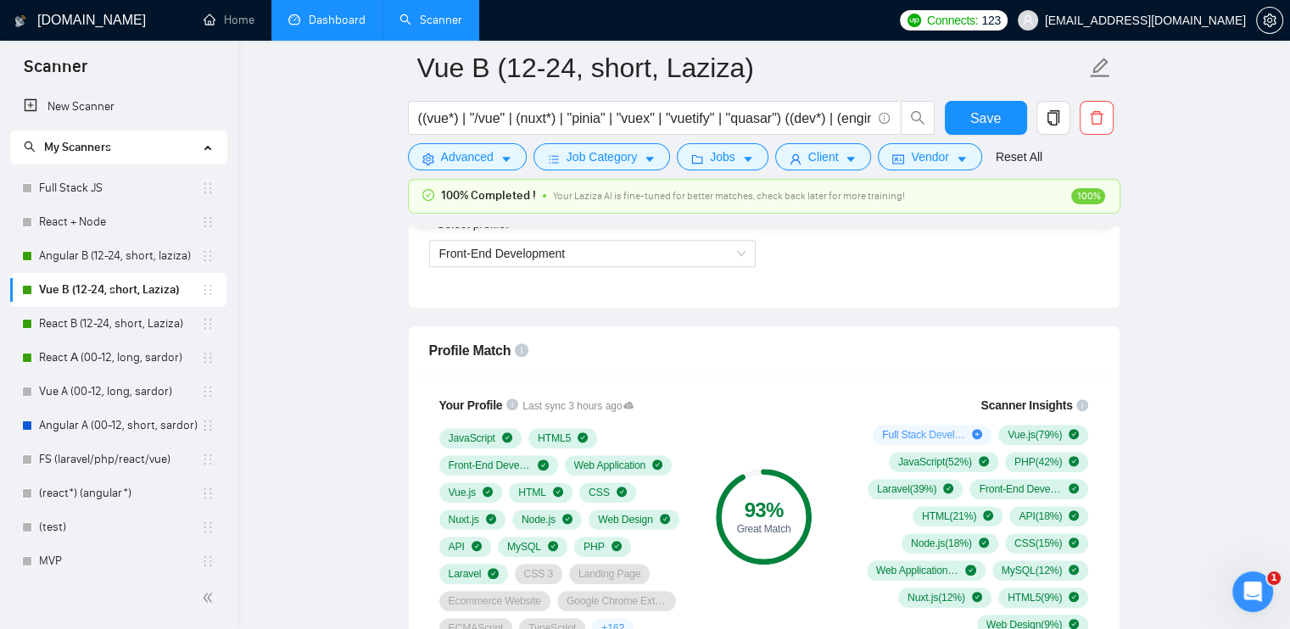
scroll to position [957, 0]
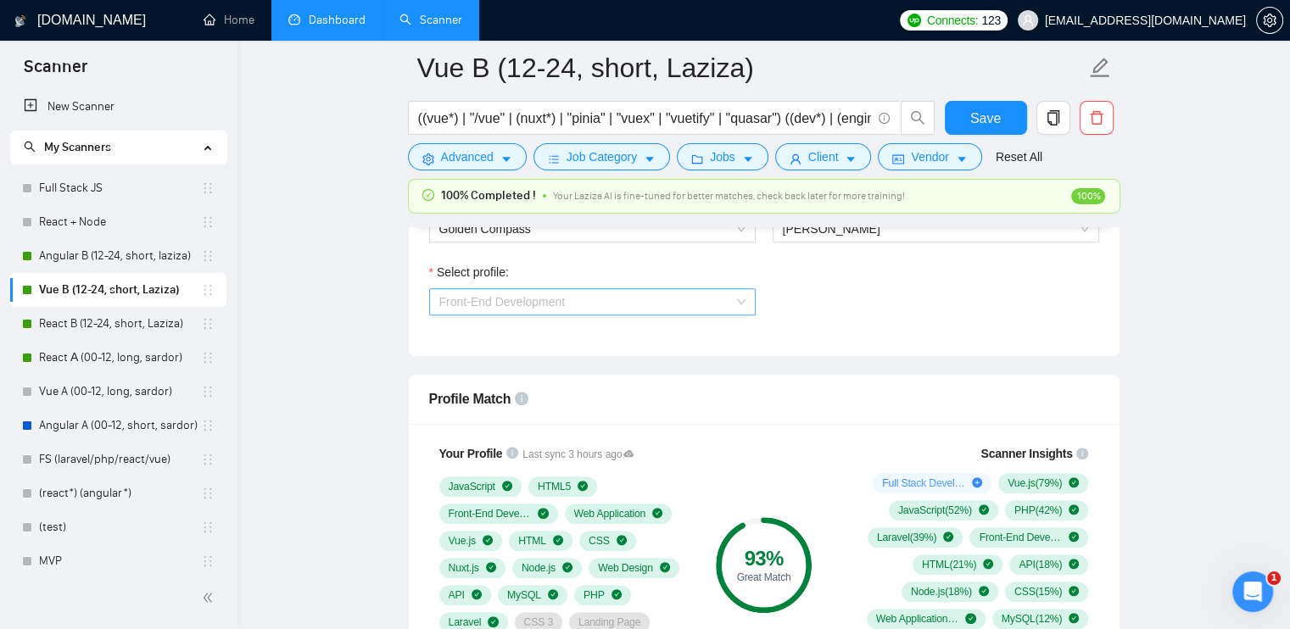
click at [519, 308] on span "Front-End Development" at bounding box center [592, 301] width 306 height 25
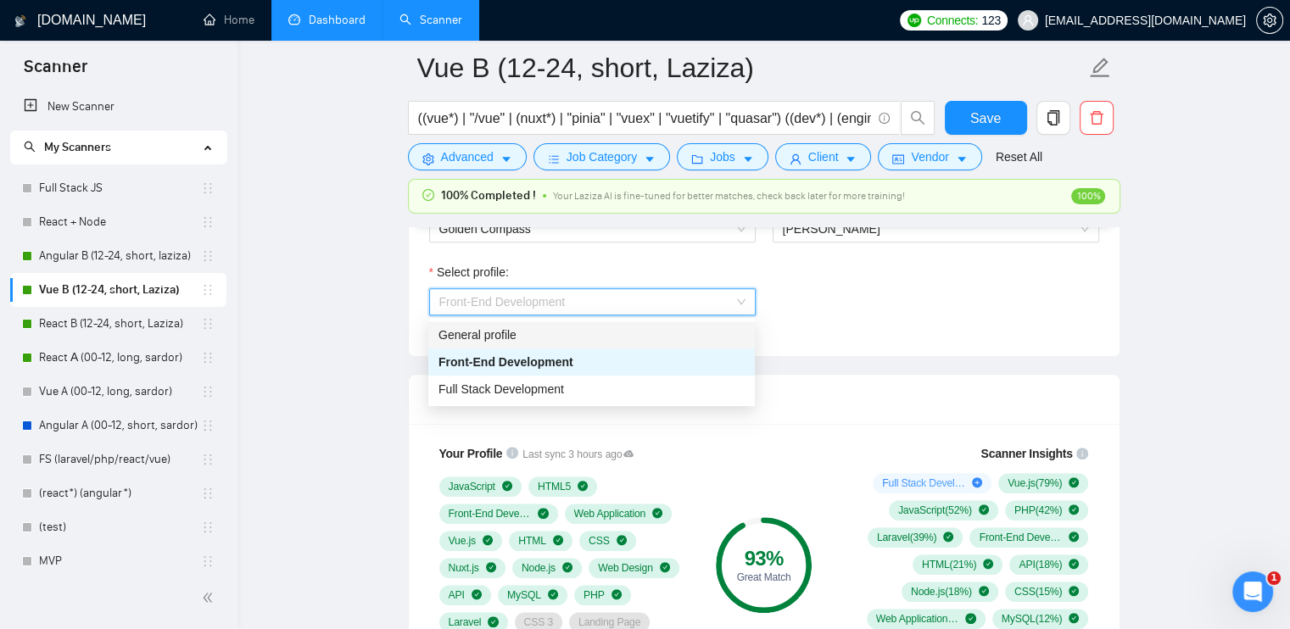
drag, startPoint x: 512, startPoint y: 322, endPoint x: 599, endPoint y: 366, distance: 97.1
click at [513, 324] on div "General profile" at bounding box center [591, 334] width 327 height 27
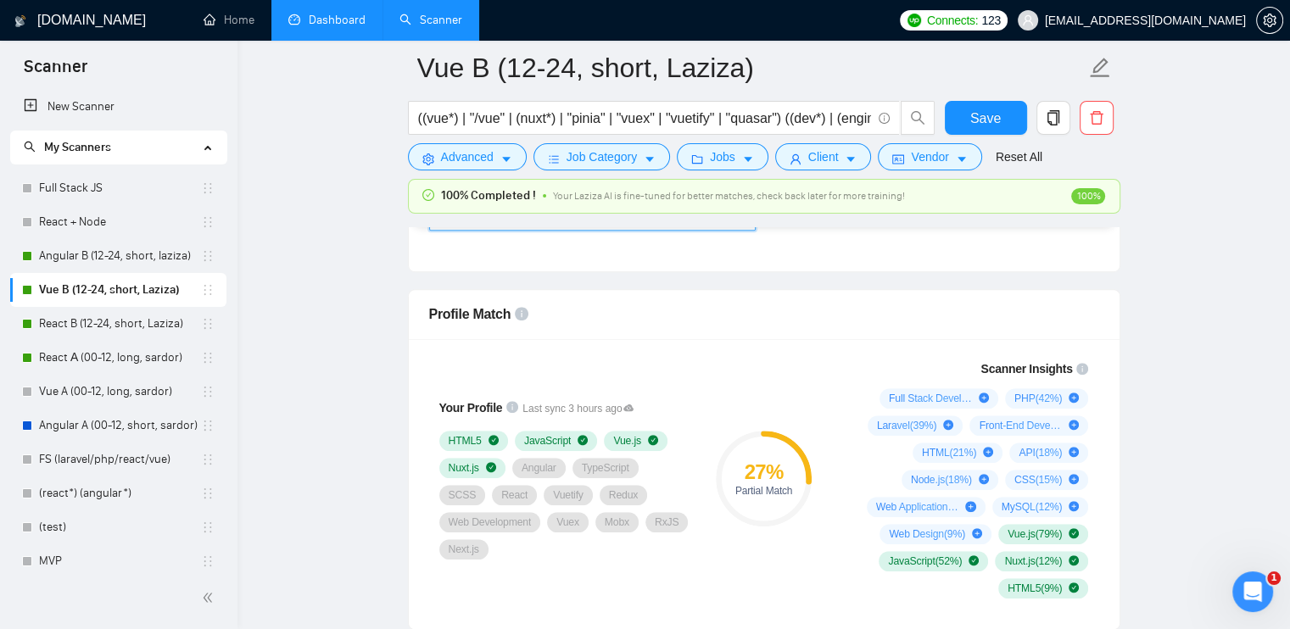
scroll to position [1006, 0]
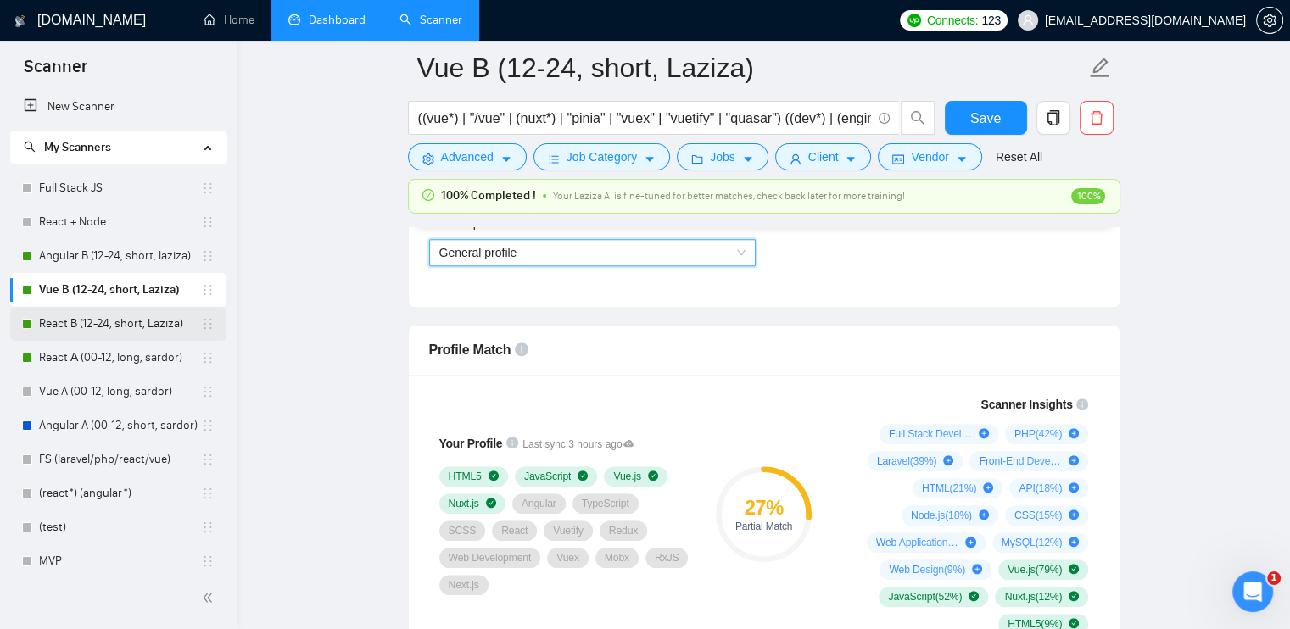
click at [81, 333] on link "React B (12-24, short, Laziza)" at bounding box center [120, 324] width 162 height 34
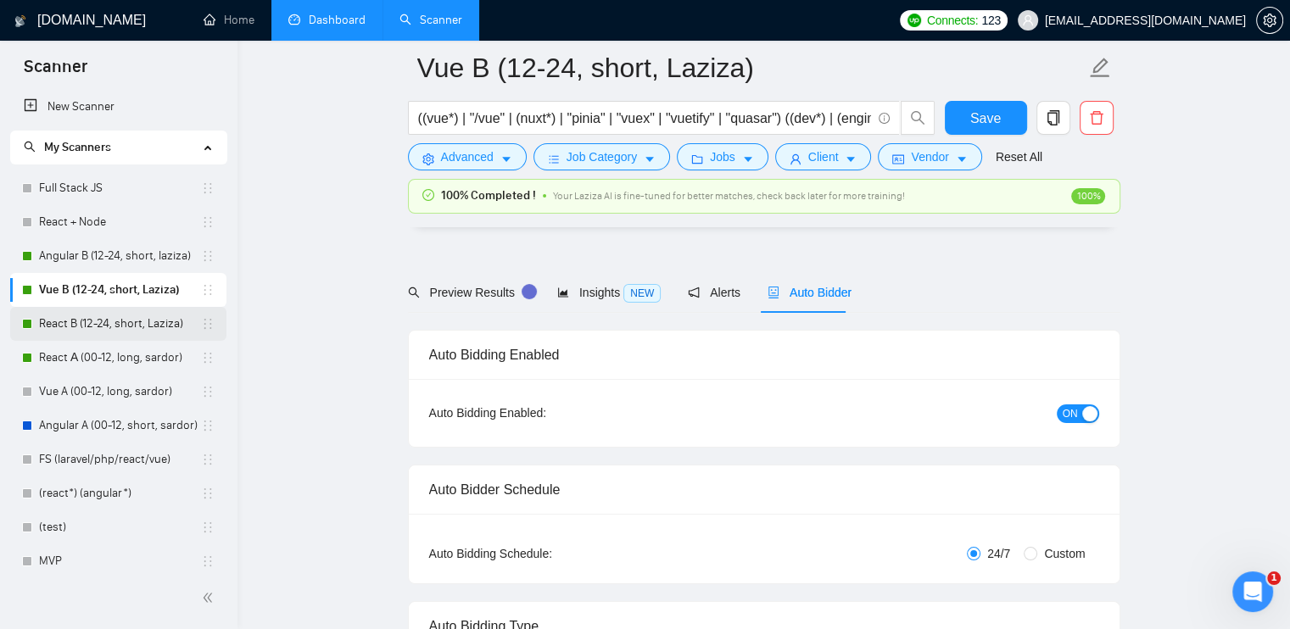
click at [75, 332] on link "React B (12-24, short, Laziza)" at bounding box center [120, 324] width 162 height 34
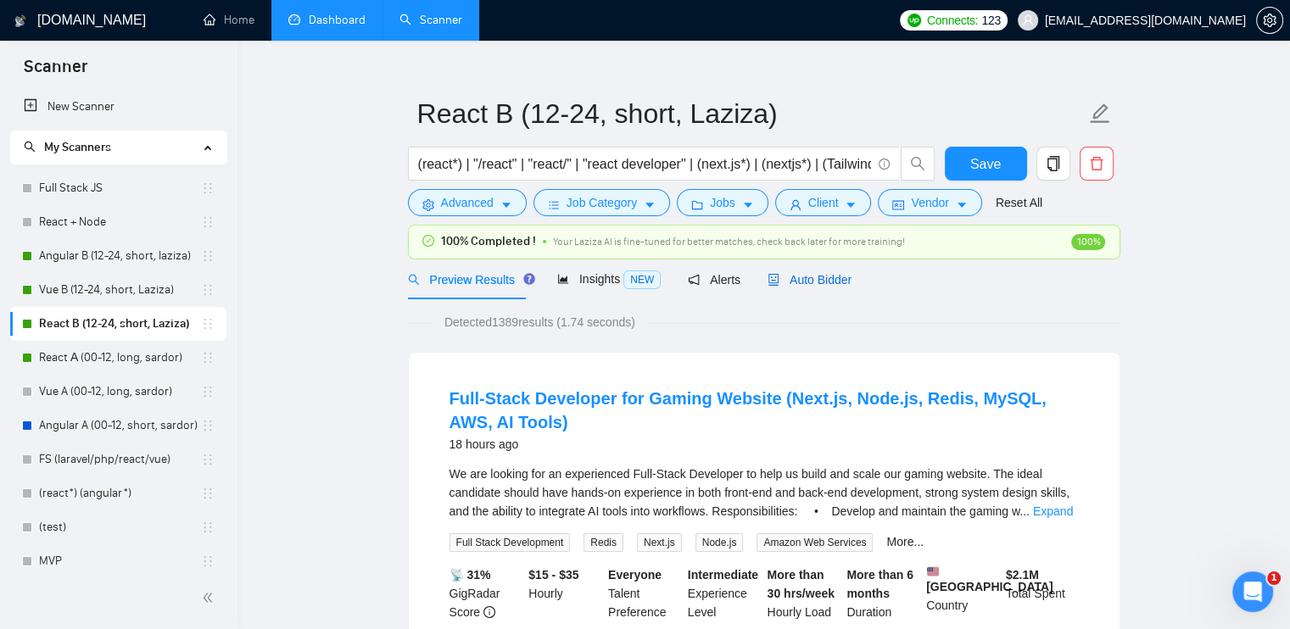
click at [816, 278] on span "Auto Bidder" at bounding box center [809, 280] width 84 height 14
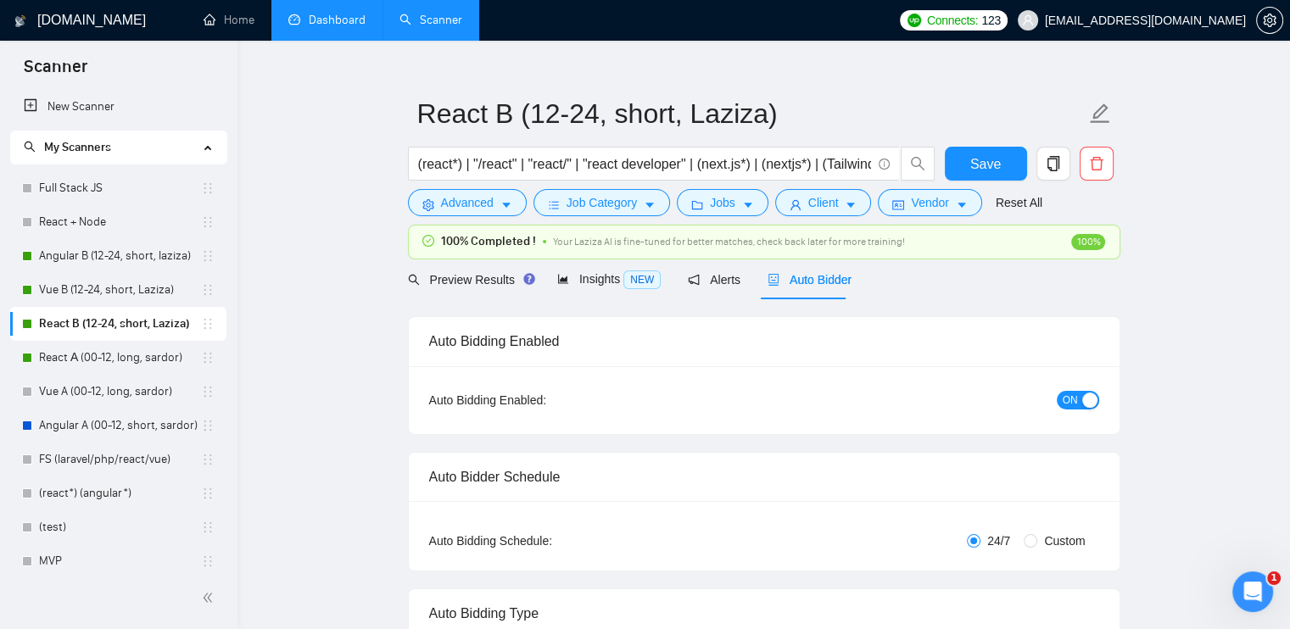
checkbox input "true"
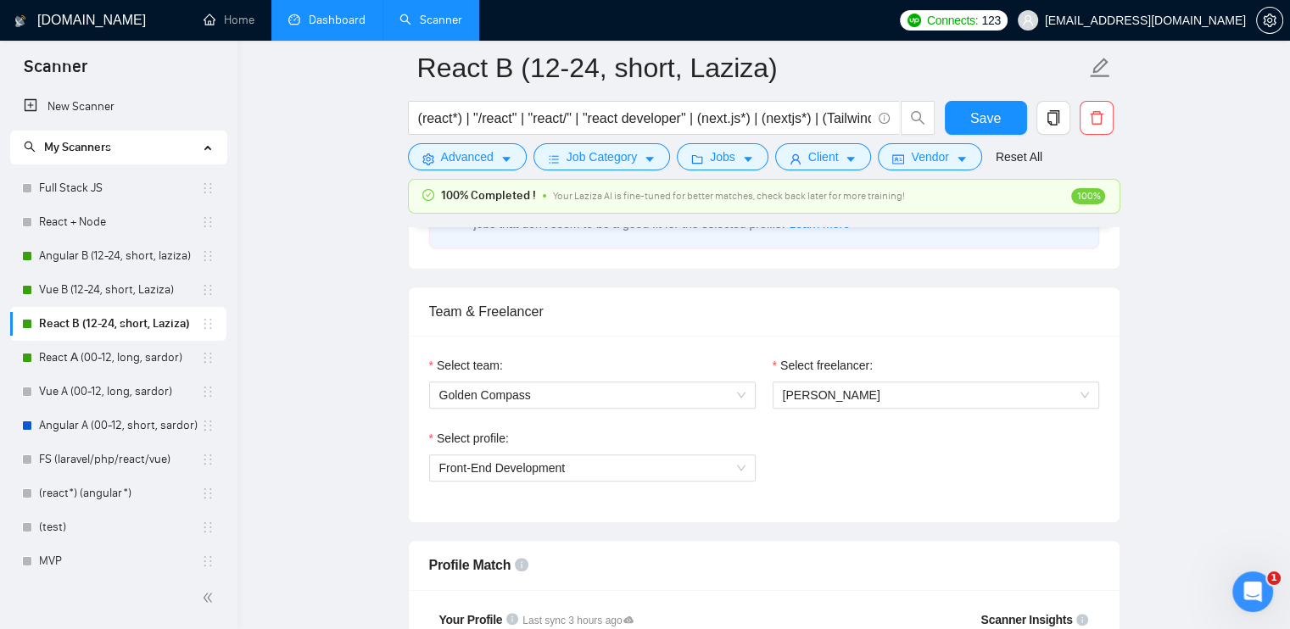
scroll to position [957, 0]
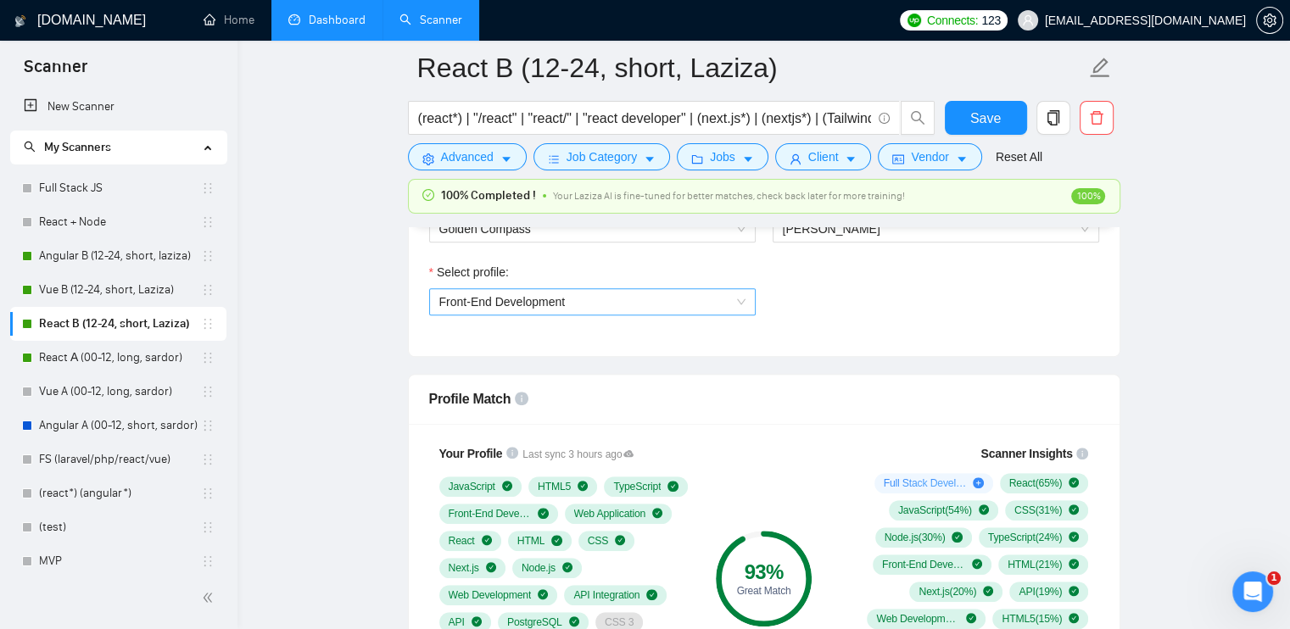
click at [582, 308] on span "Front-End Development" at bounding box center [592, 301] width 306 height 25
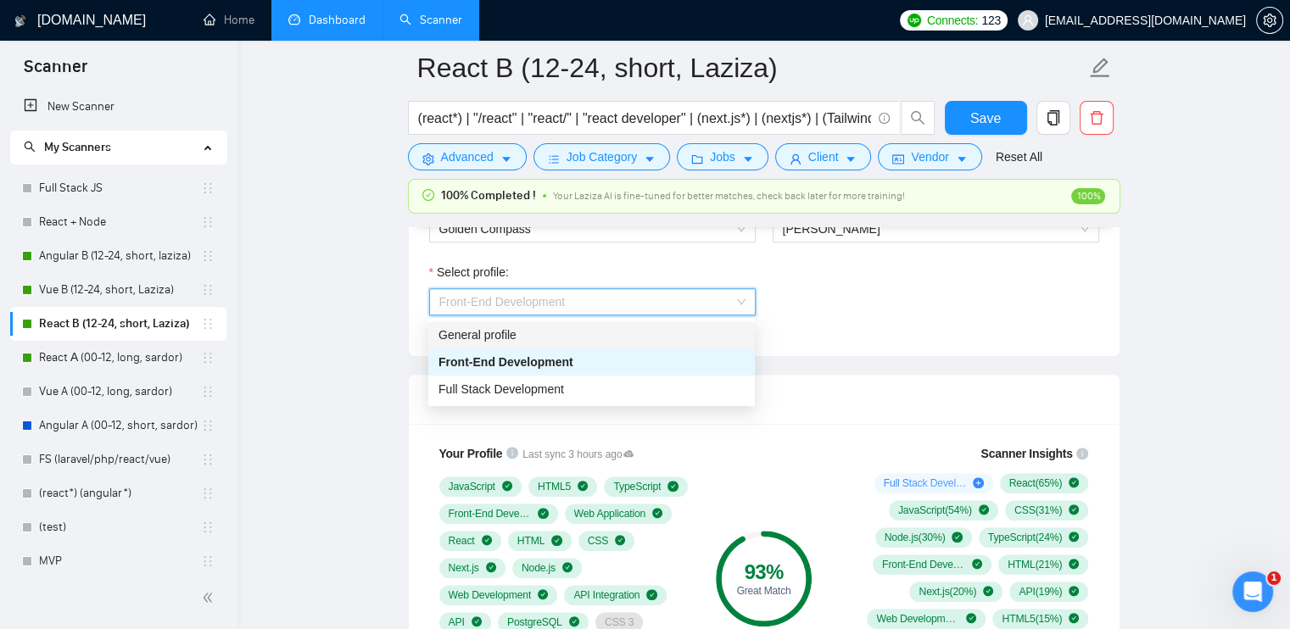
drag, startPoint x: 572, startPoint y: 330, endPoint x: 672, endPoint y: 362, distance: 104.3
click at [573, 330] on div "General profile" at bounding box center [591, 335] width 306 height 19
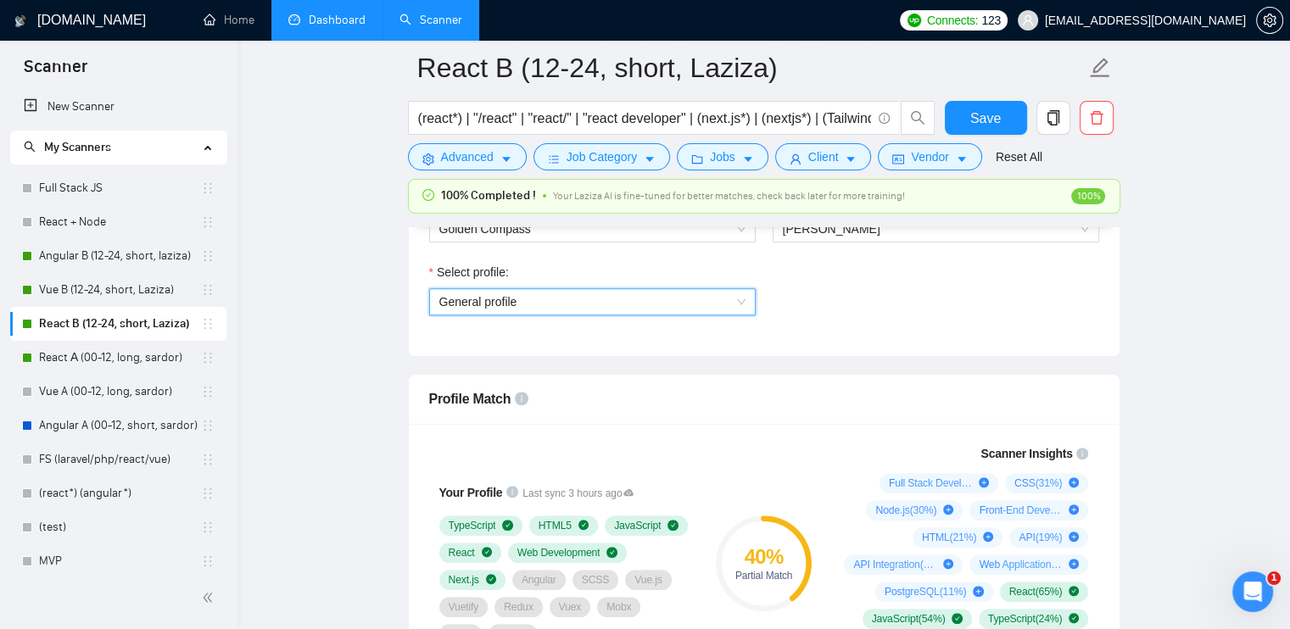
scroll to position [1041, 0]
